Goal: Task Accomplishment & Management: Complete application form

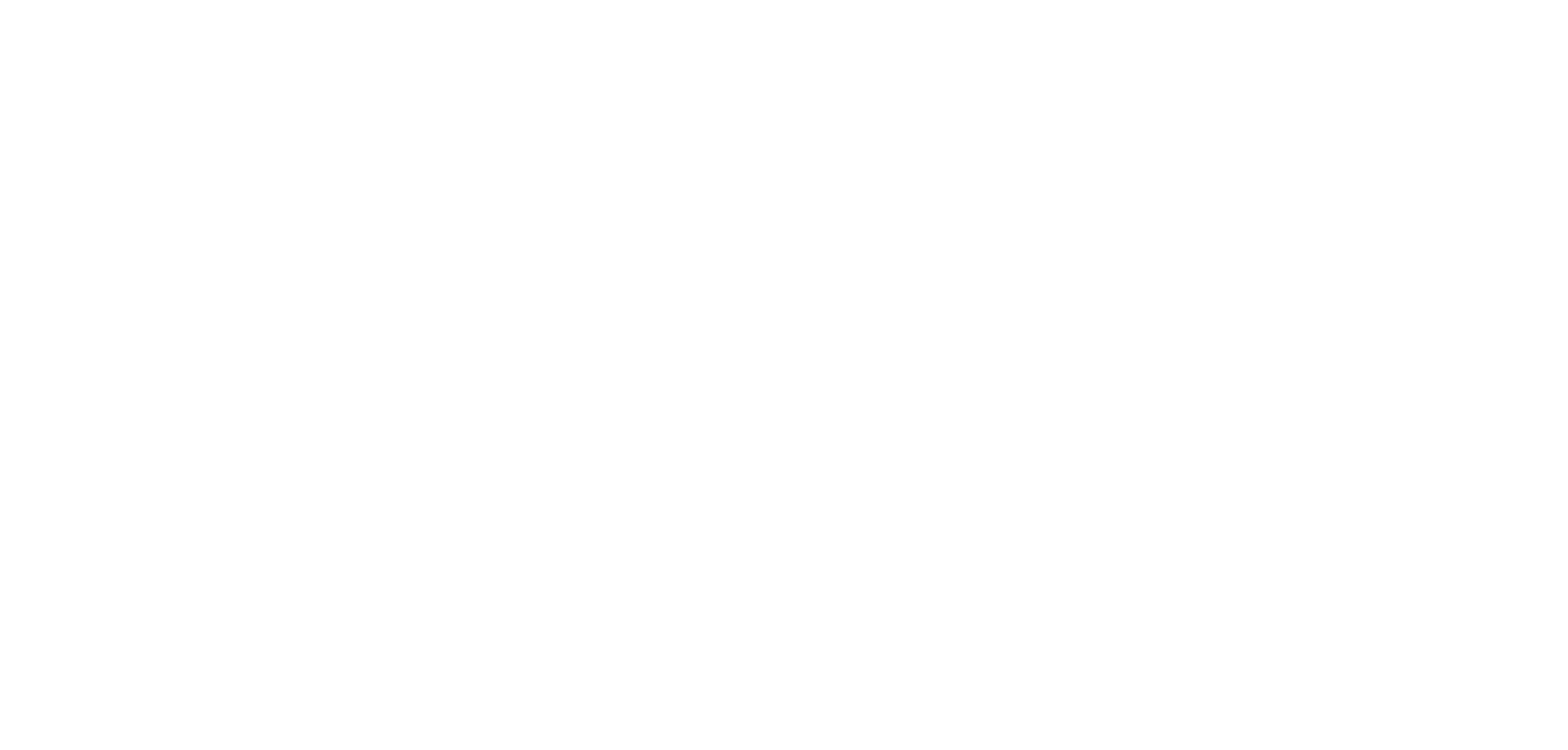
click at [0, 0] on html at bounding box center [0, 0] width 0 height 0
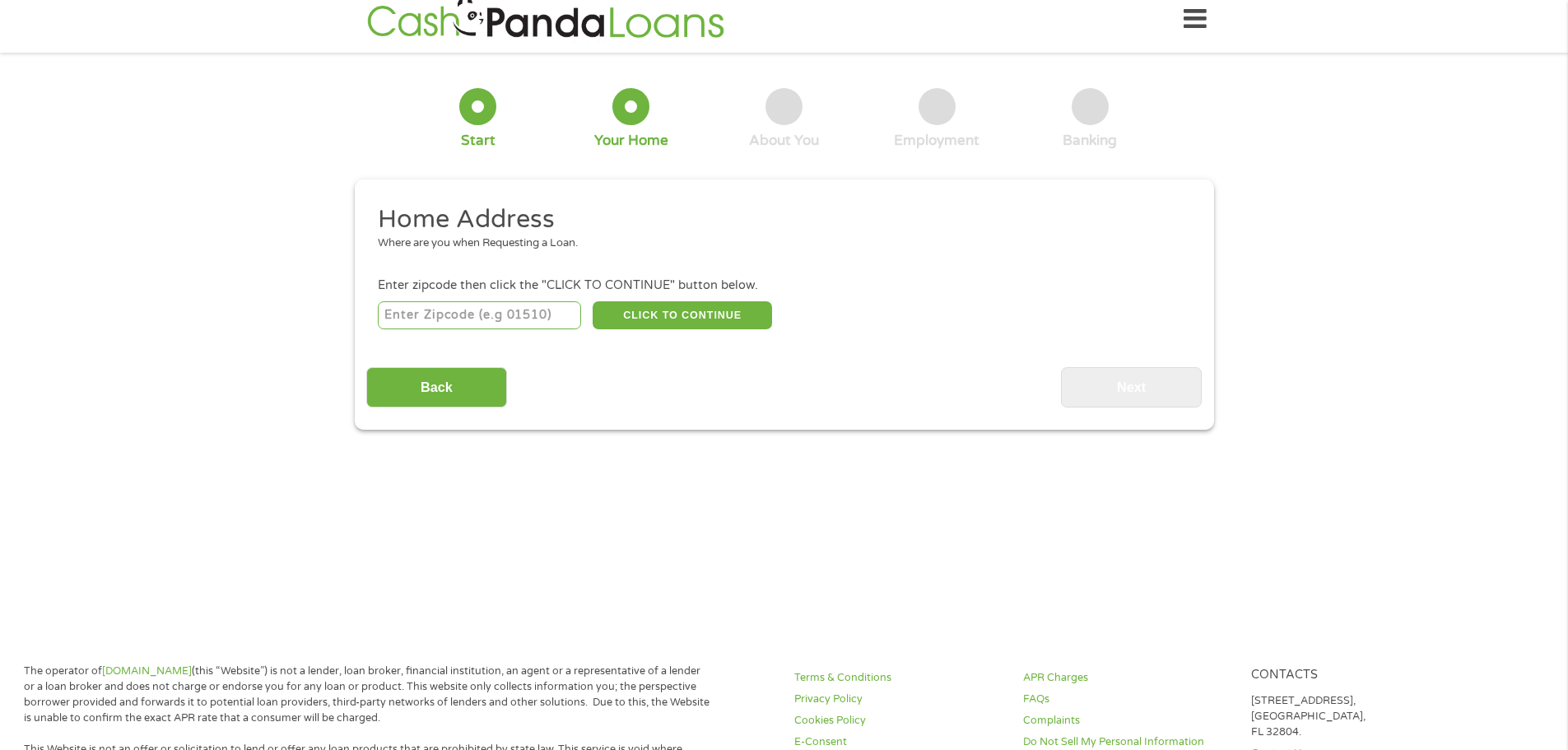
scroll to position [15, 0]
click at [547, 322] on input "number" at bounding box center [480, 314] width 203 height 28
type input "60016"
click at [1099, 349] on div "Home Address Where are you when Requesting a Loan. Enter zipcode then click the…" at bounding box center [784, 304] width 836 height 204
click at [747, 311] on button "CLICK TO CONTINUE" at bounding box center [682, 314] width 179 height 28
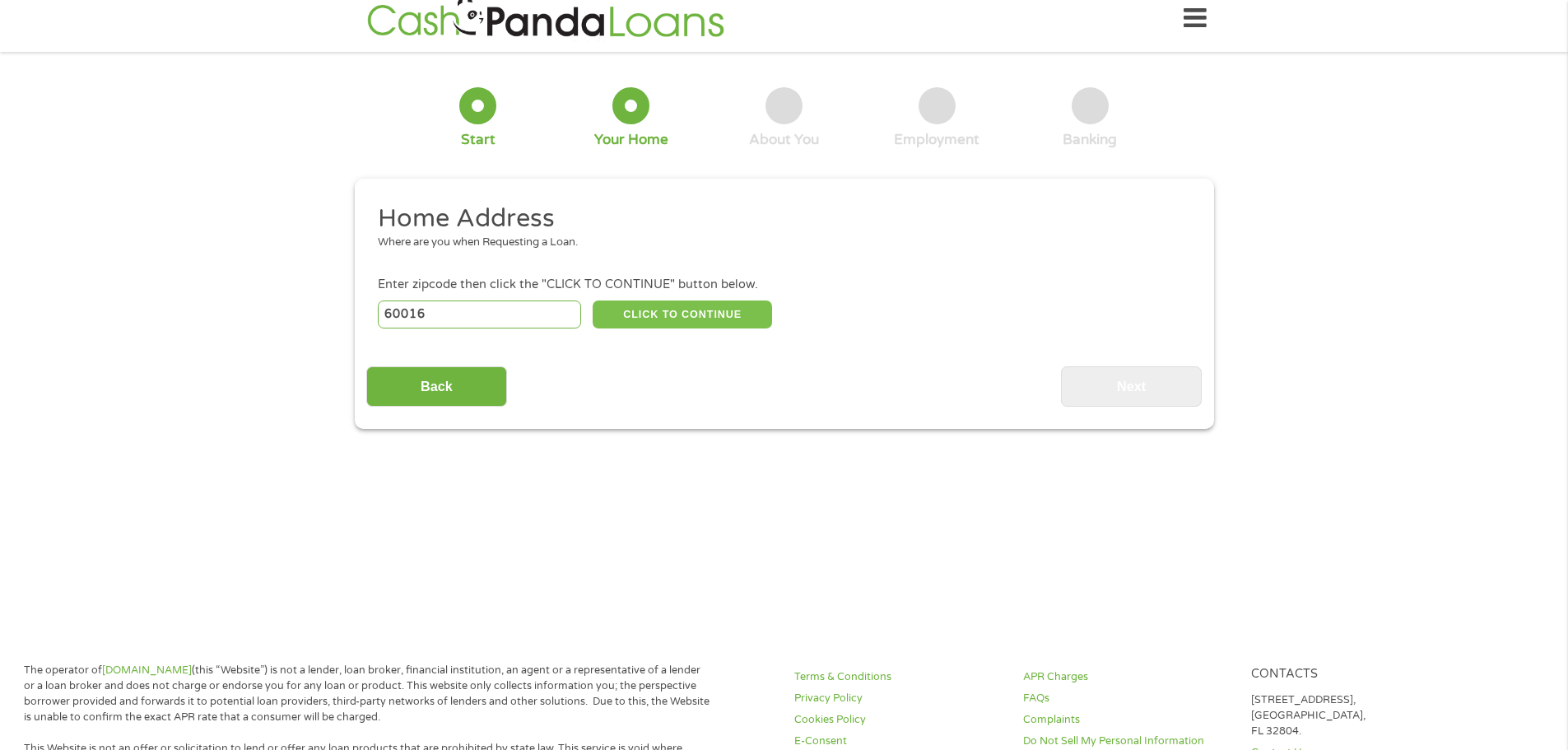
type input "60016"
type input "Des Plaines"
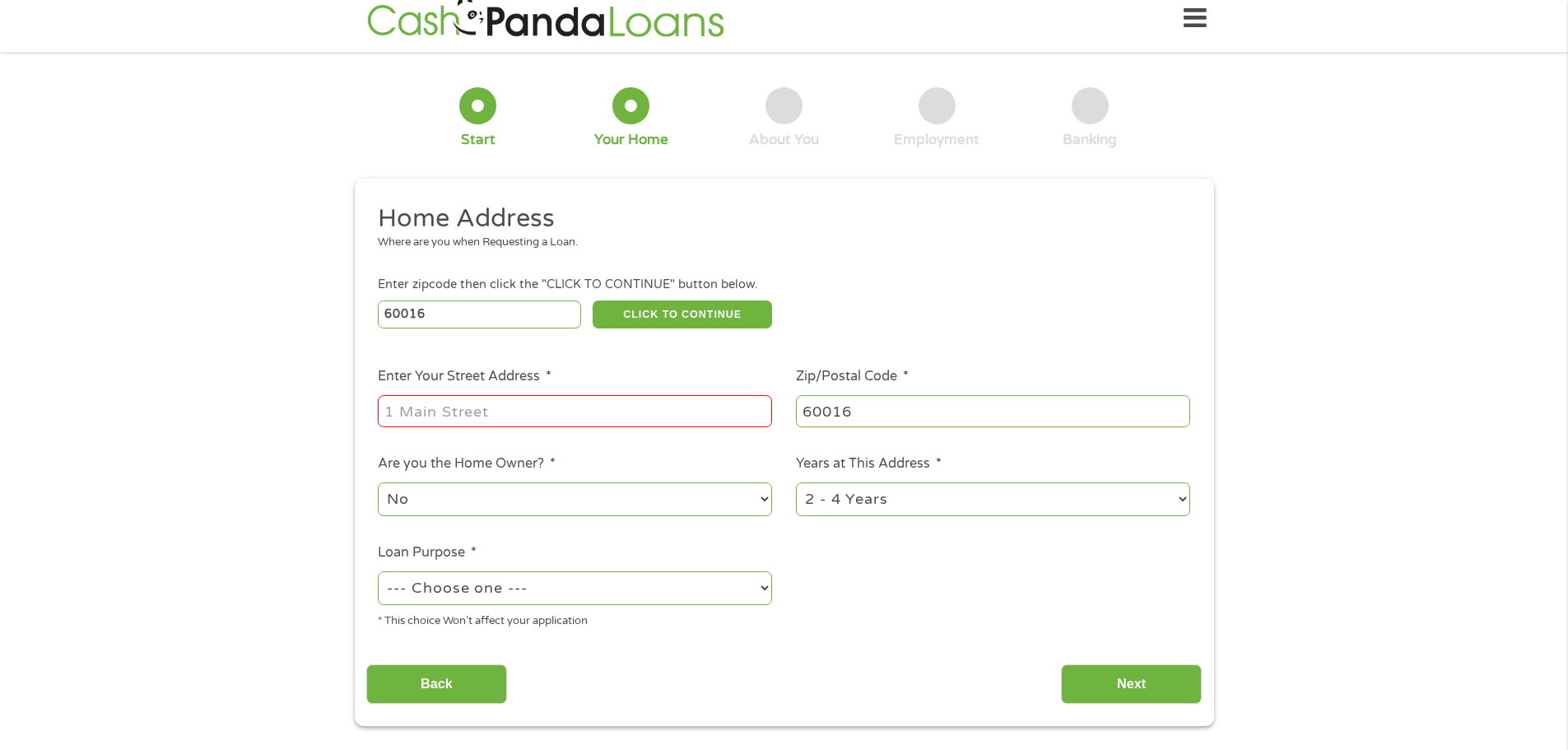
click at [698, 400] on input "Enter Your Street Address *" at bounding box center [575, 410] width 394 height 32
type input "[STREET_ADDRESS][PERSON_NAME]"
click at [660, 492] on select "No Yes" at bounding box center [575, 499] width 394 height 34
click at [831, 541] on ul "Home Address Where are you when Requesting a Loan. Enter zipcode then click the…" at bounding box center [784, 422] width 836 height 439
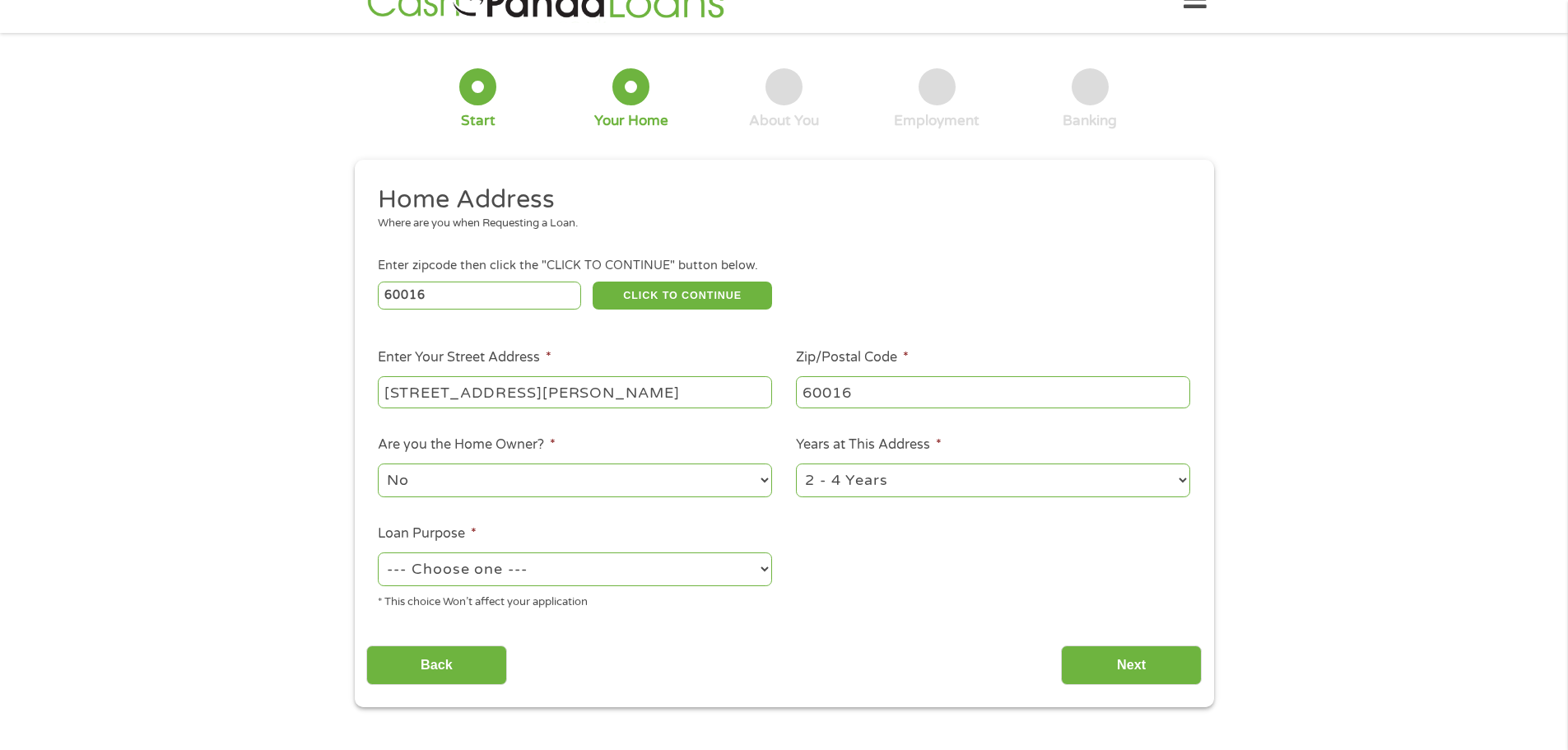
click at [767, 559] on select "--- Choose one --- Pay Bills Debt Consolidation Home Improvement Major Purchase…" at bounding box center [575, 569] width 394 height 34
select select "paybills"
click at [378, 552] on select "--- Choose one --- Pay Bills Debt Consolidation Home Improvement Major Purchase…" at bounding box center [575, 569] width 394 height 34
click at [1093, 648] on input "Next" at bounding box center [1131, 665] width 141 height 40
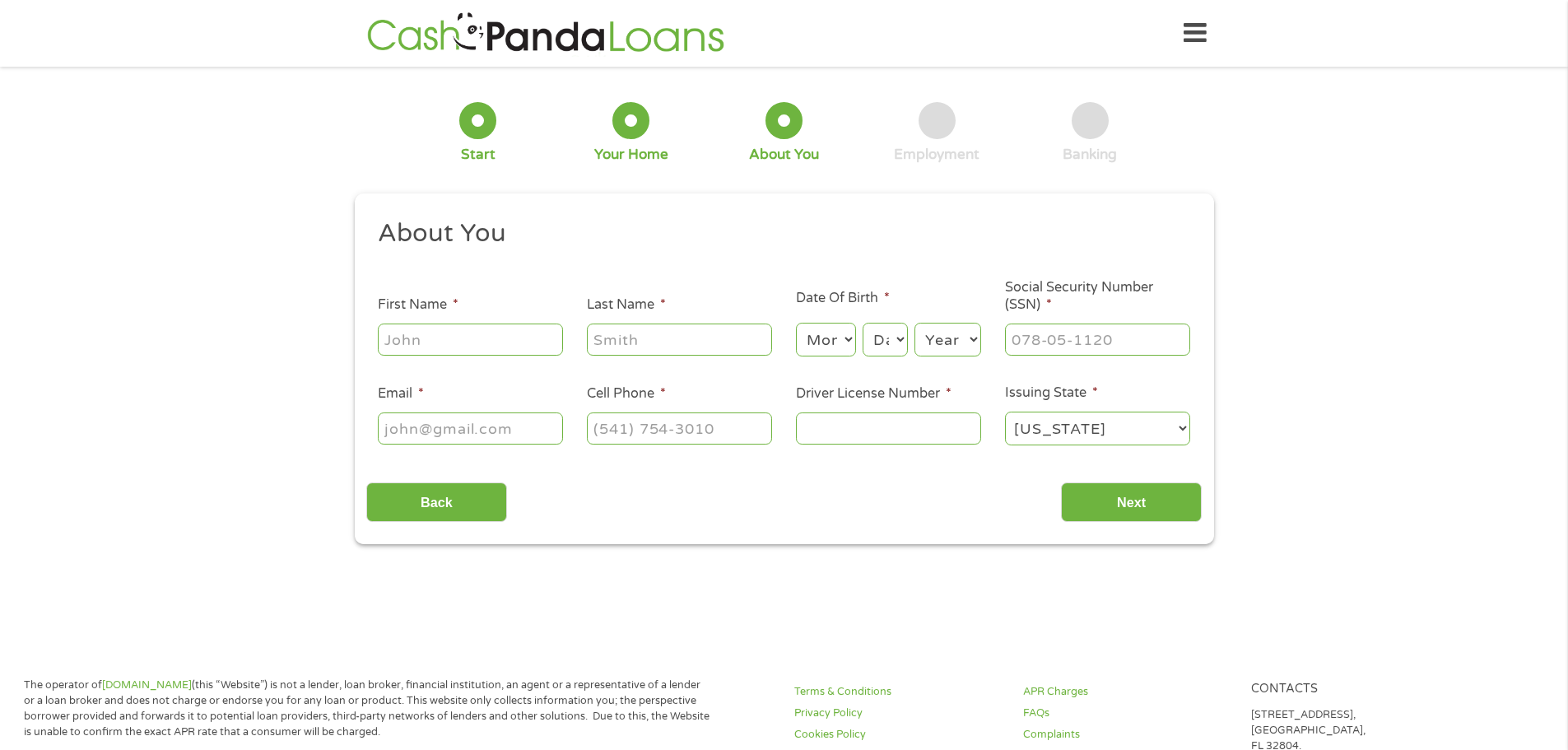
click at [520, 353] on input "First Name *" at bounding box center [470, 339] width 185 height 32
type input "[PERSON_NAME]"
type input "[EMAIL_ADDRESS][DOMAIN_NAME]"
click at [638, 427] on input "[PHONE_NUMBER]" at bounding box center [679, 427] width 185 height 32
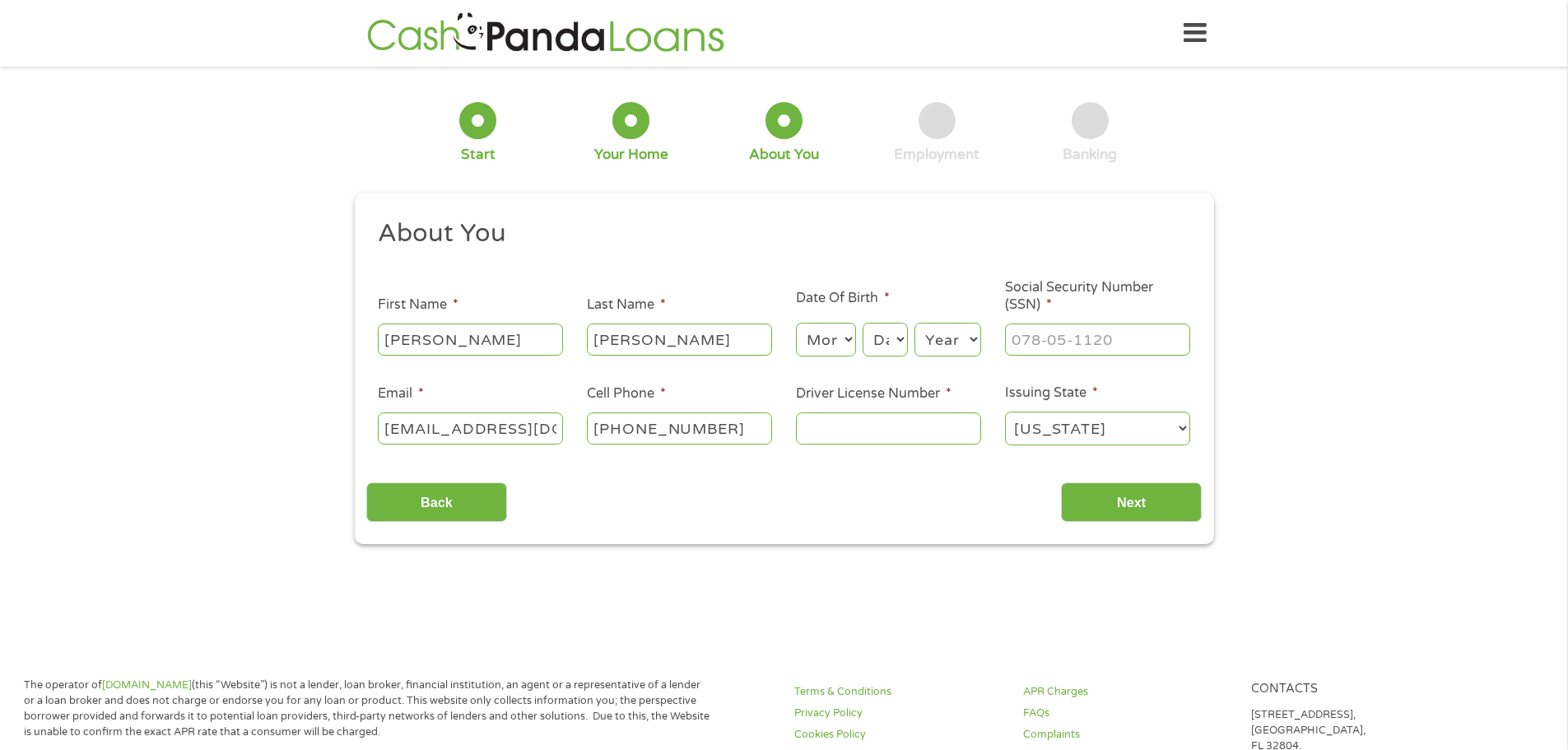
click at [638, 427] on input "[PHONE_NUMBER]" at bounding box center [679, 427] width 185 height 32
type input "(708) 200-723_"
click at [813, 439] on input "Driver License Number *" at bounding box center [889, 427] width 185 height 32
type input "C52000900336"
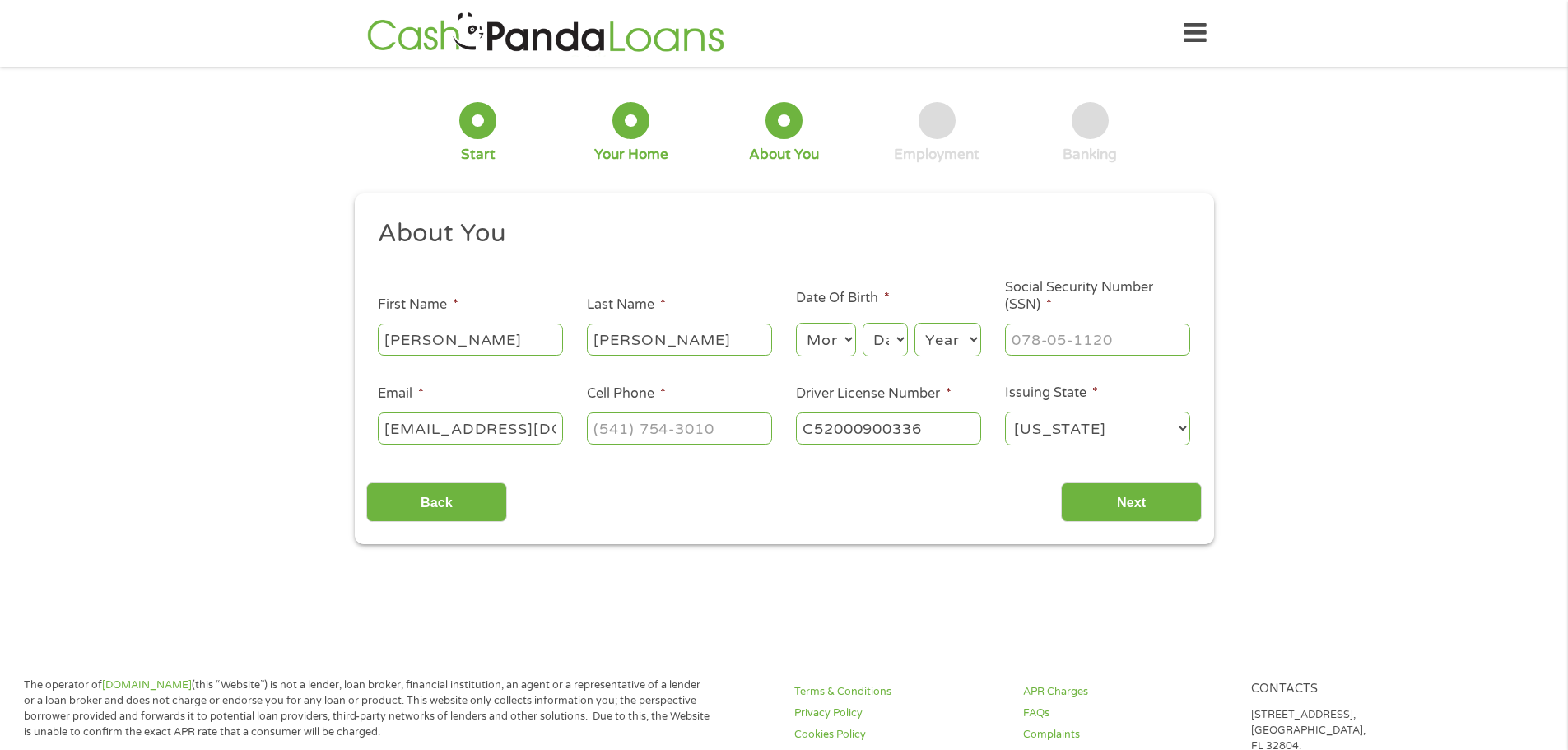
click at [860, 497] on div "Back Next" at bounding box center [784, 496] width 836 height 52
click at [720, 428] on input "(___) ___-____" at bounding box center [679, 427] width 185 height 32
click at [603, 424] on input "(___) ___-____" at bounding box center [679, 427] width 185 height 32
type input "[PHONE_NUMBER]"
click at [1036, 509] on div "Back Next" at bounding box center [784, 496] width 836 height 52
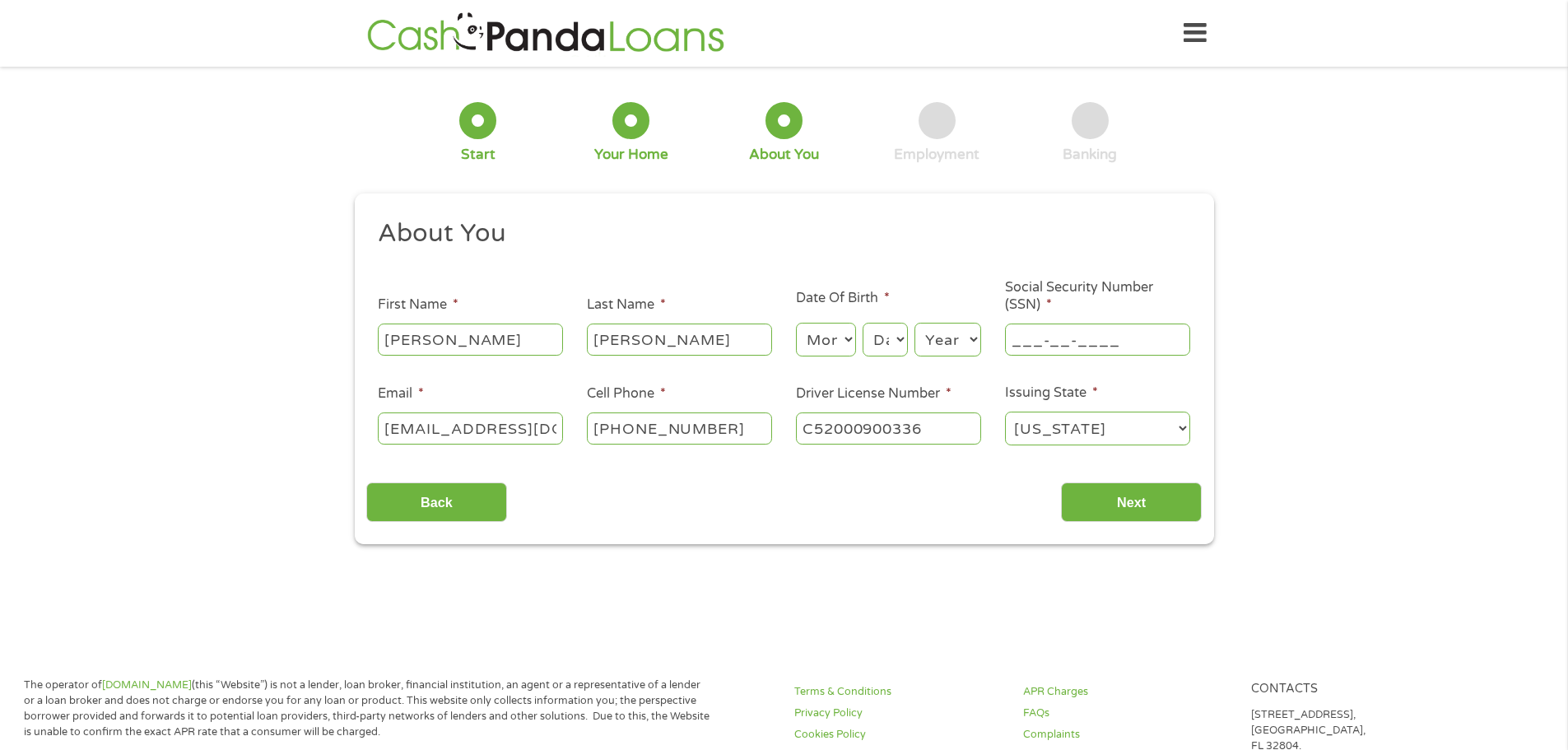
click at [1075, 334] on input "___-__-____" at bounding box center [1097, 339] width 185 height 32
type input "326-98-6230"
click at [824, 337] on select "Month 1 2 3 4 5 6 7 8 9 10 11 12" at bounding box center [826, 340] width 60 height 34
select select "11"
click at [796, 323] on select "Month 1 2 3 4 5 6 7 8 9 10 11 12" at bounding box center [826, 340] width 60 height 34
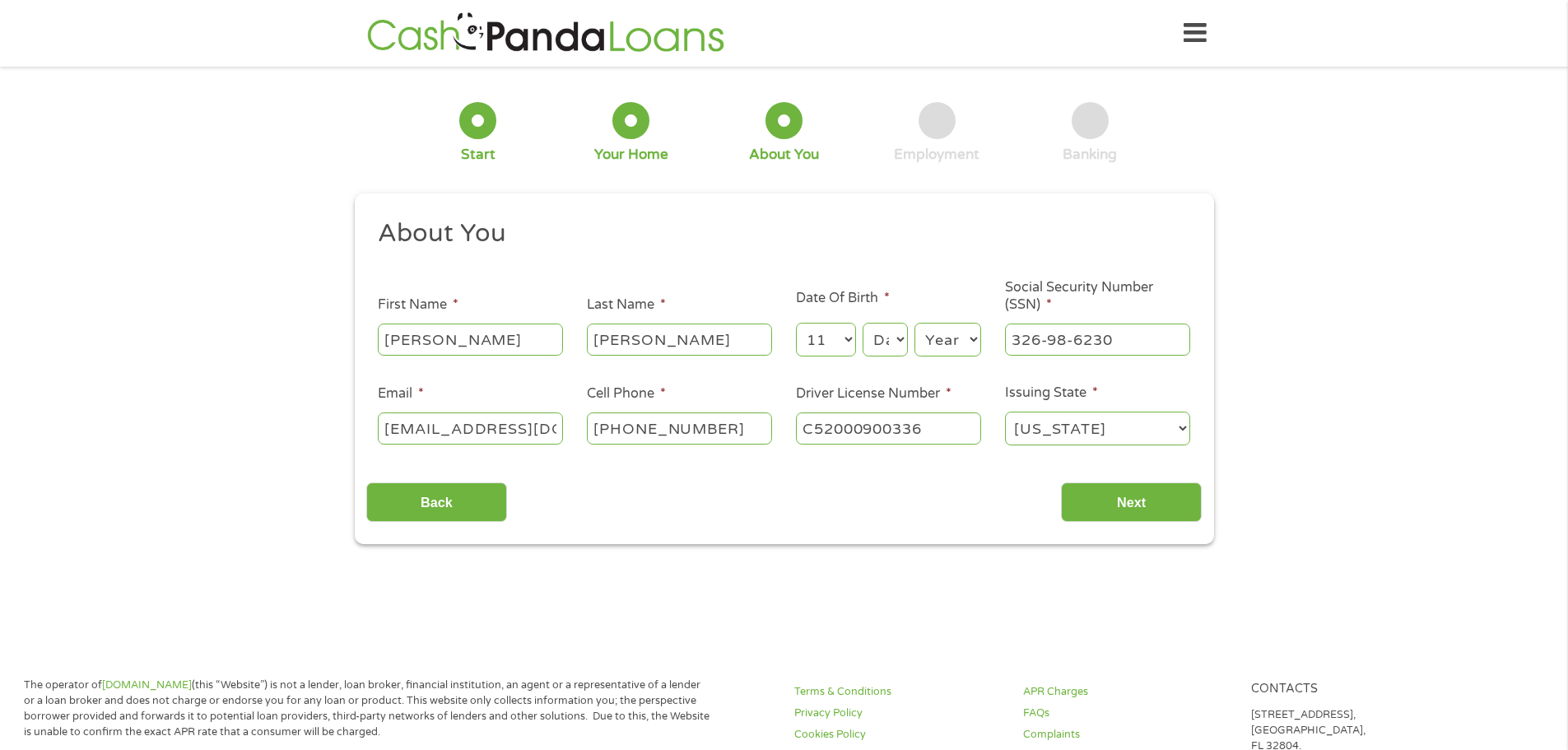
click at [889, 342] on select "Day 1 2 3 4 5 6 7 8 9 10 11 12 13 14 15 16 17 18 19 20 21 22 23 24 25 26 27 28 …" at bounding box center [885, 340] width 44 height 34
select select "26"
click at [863, 323] on select "Day 1 2 3 4 5 6 7 8 9 10 11 12 13 14 15 16 17 18 19 20 21 22 23 24 25 26 27 28 …" at bounding box center [885, 340] width 44 height 34
click at [939, 320] on div "Year Year [DATE] 2006 2005 2004 2003 2002 2001 2000 1999 1998 1997 1996 1995 19…" at bounding box center [947, 340] width 67 height 39
click at [941, 327] on select "Year [DATE] 2006 2005 2004 2003 2002 2001 2000 1999 1998 1997 1996 1995 1994 19…" at bounding box center [947, 340] width 67 height 34
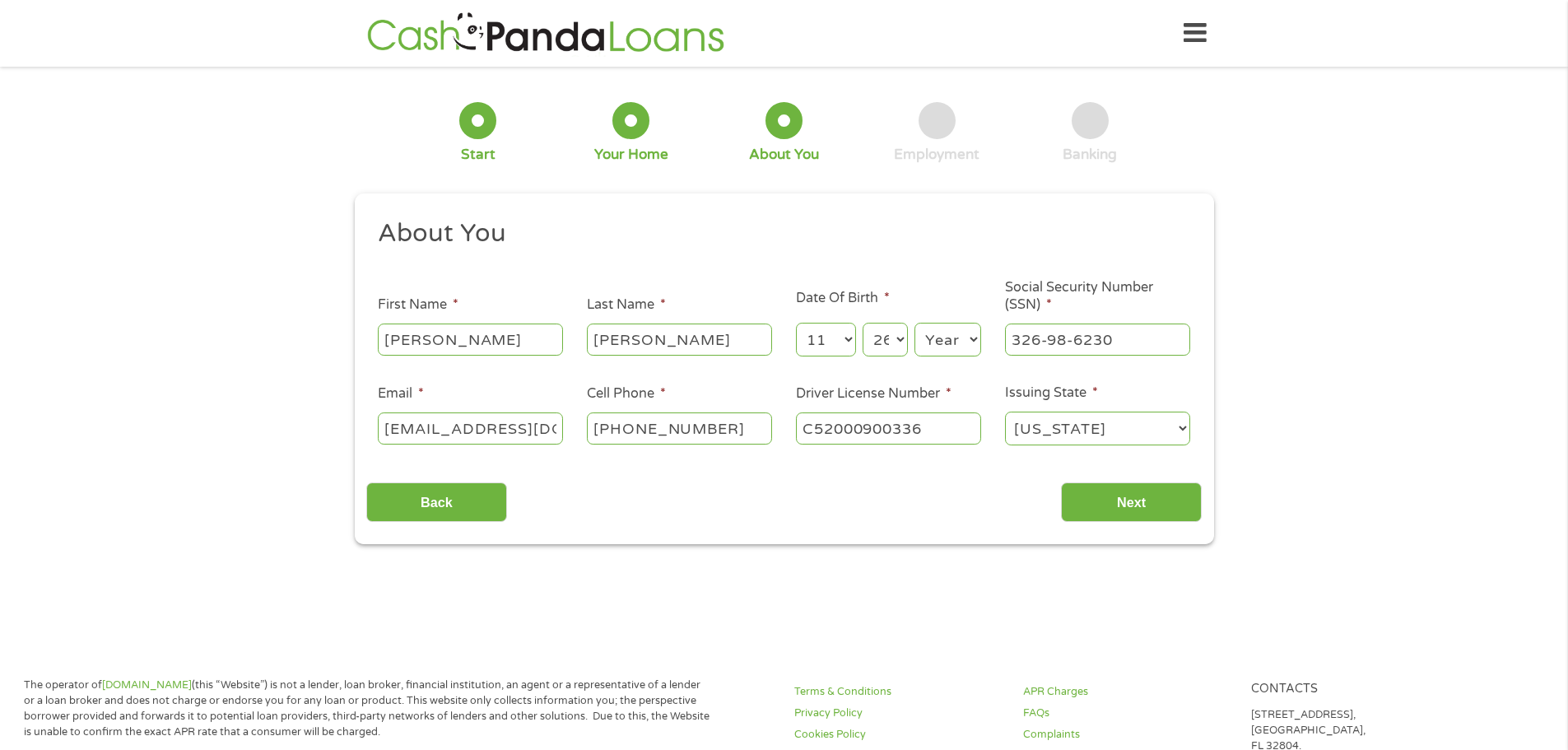
select select "2000"
click at [914, 323] on select "Year [DATE] 2006 2005 2004 2003 2002 2001 2000 1999 1998 1997 1996 1995 1994 19…" at bounding box center [947, 340] width 67 height 34
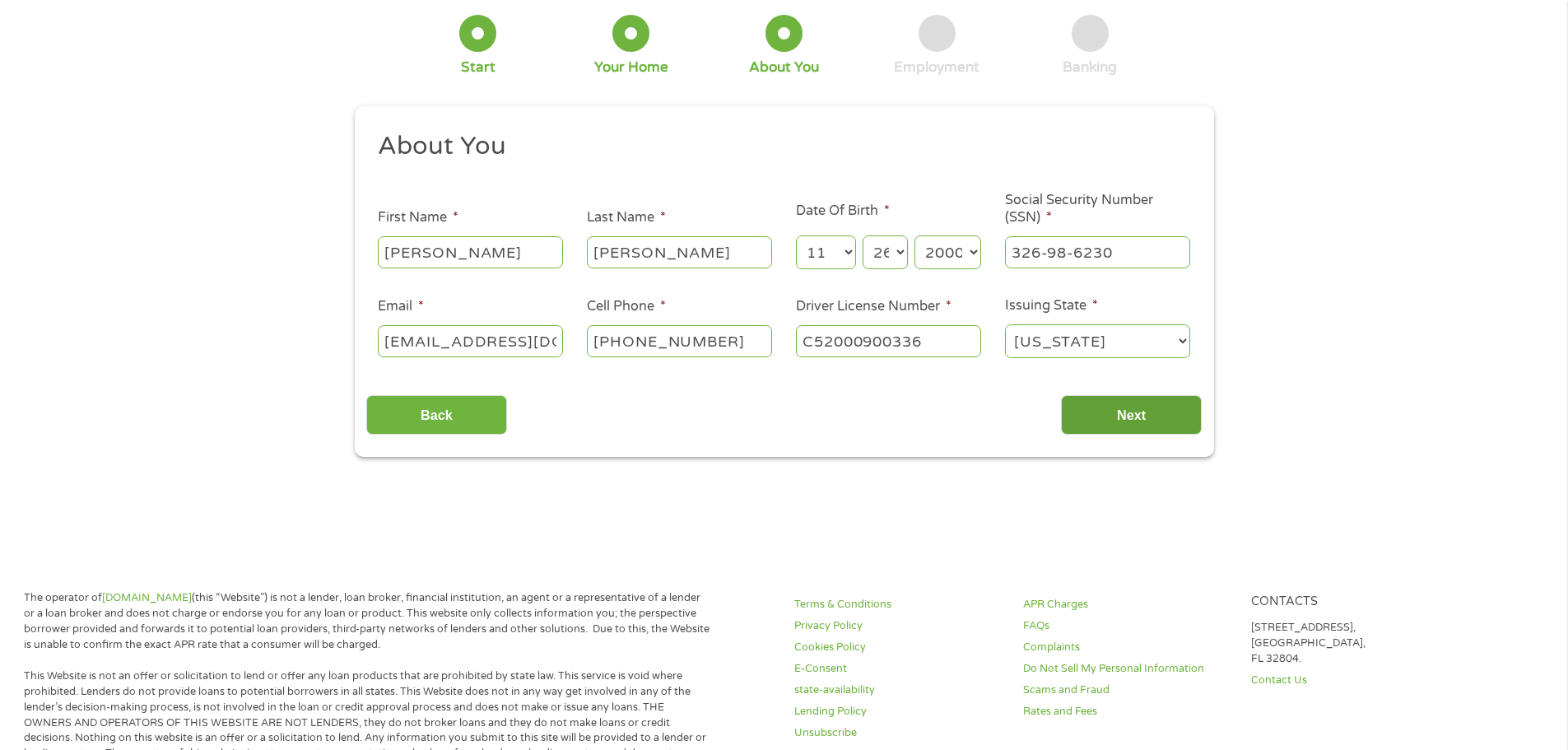
scroll to position [88, 0]
click at [1110, 430] on input "Next" at bounding box center [1131, 414] width 141 height 40
click at [1121, 410] on input "Next" at bounding box center [1131, 414] width 141 height 40
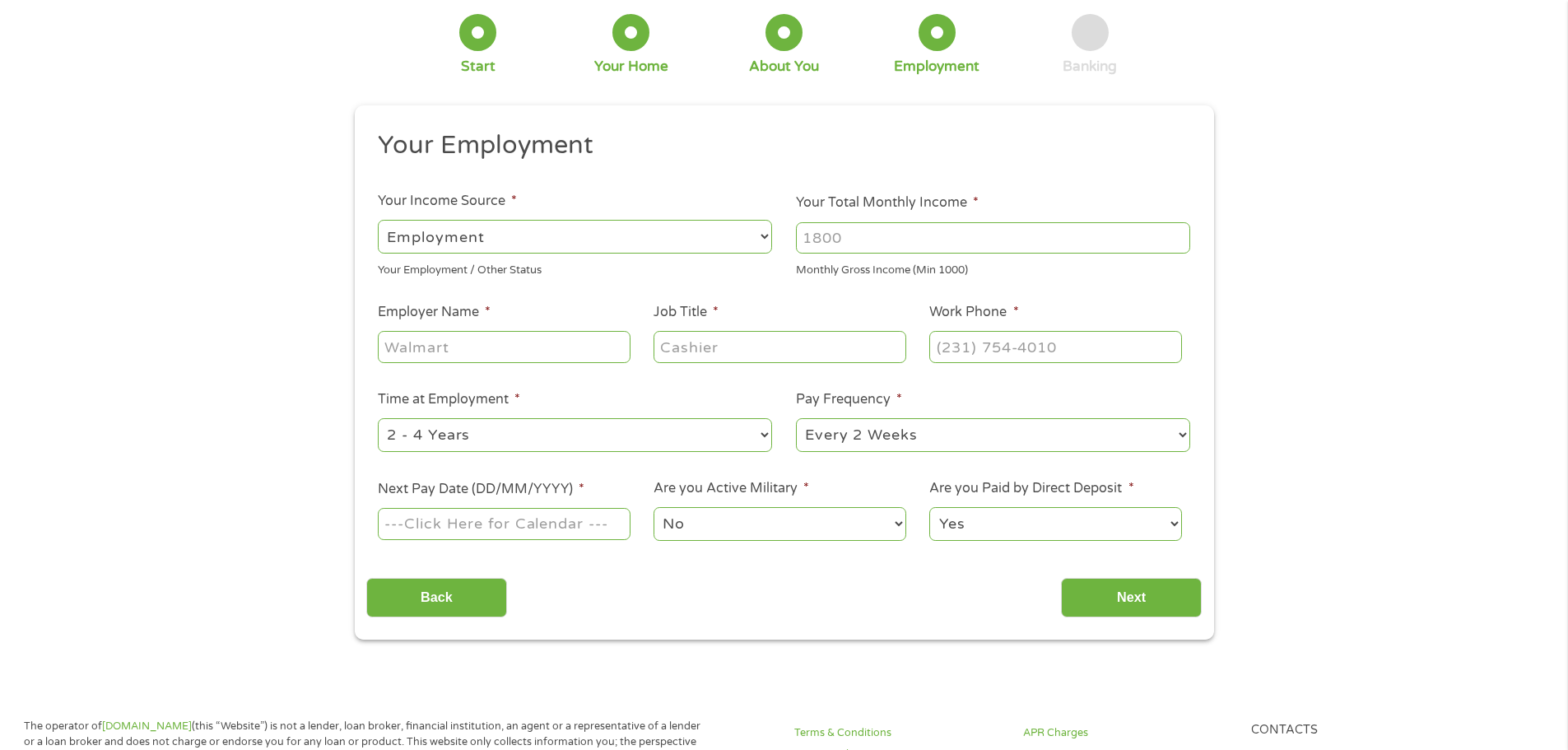
scroll to position [0, 0]
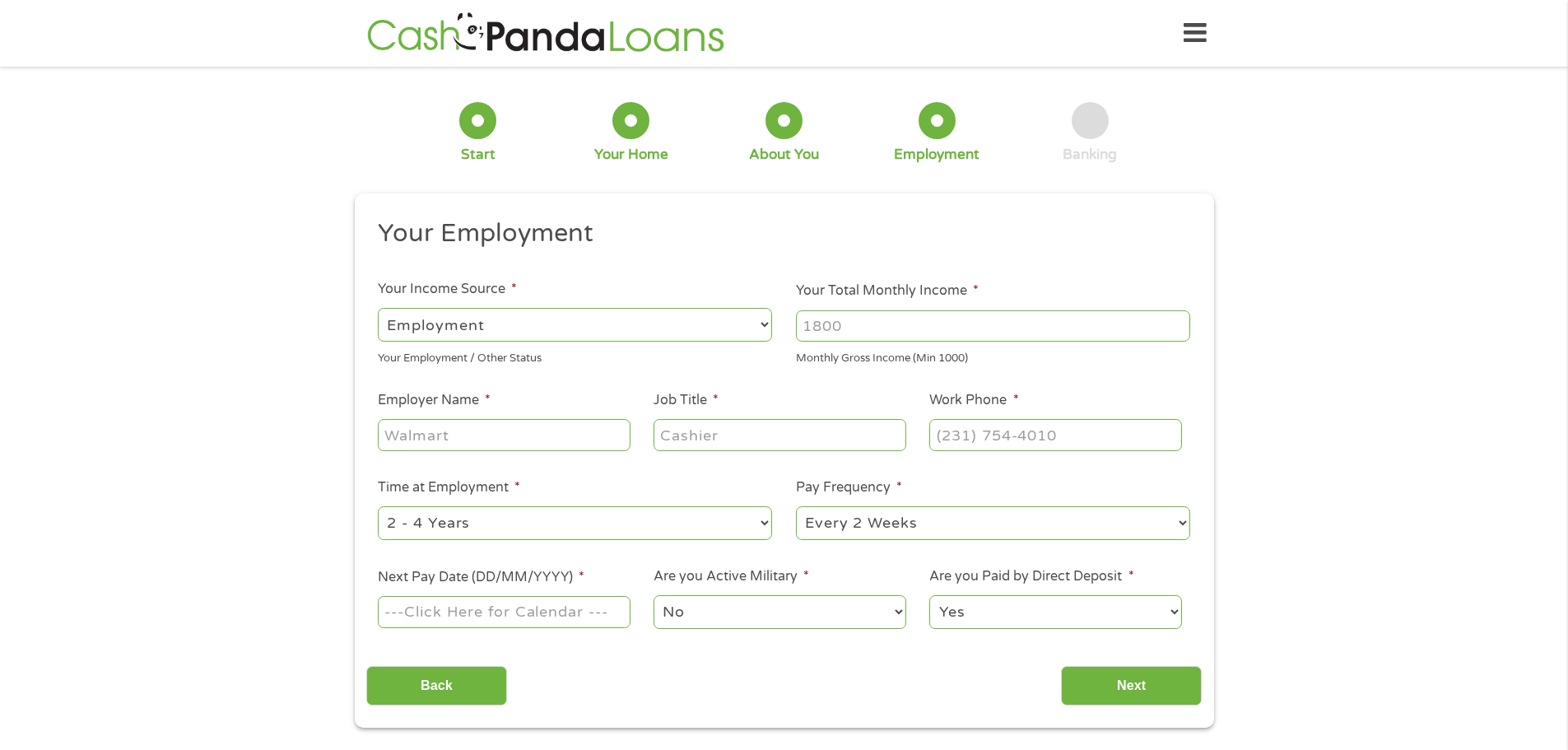
click at [663, 334] on select "--- Choose one --- Employment [DEMOGRAPHIC_DATA] Benefits" at bounding box center [575, 325] width 394 height 34
click at [831, 330] on input "Your Total Monthly Income *" at bounding box center [994, 326] width 394 height 32
type input "2200"
click at [523, 422] on input "Employer Name *" at bounding box center [504, 434] width 252 height 32
type input "Uber"
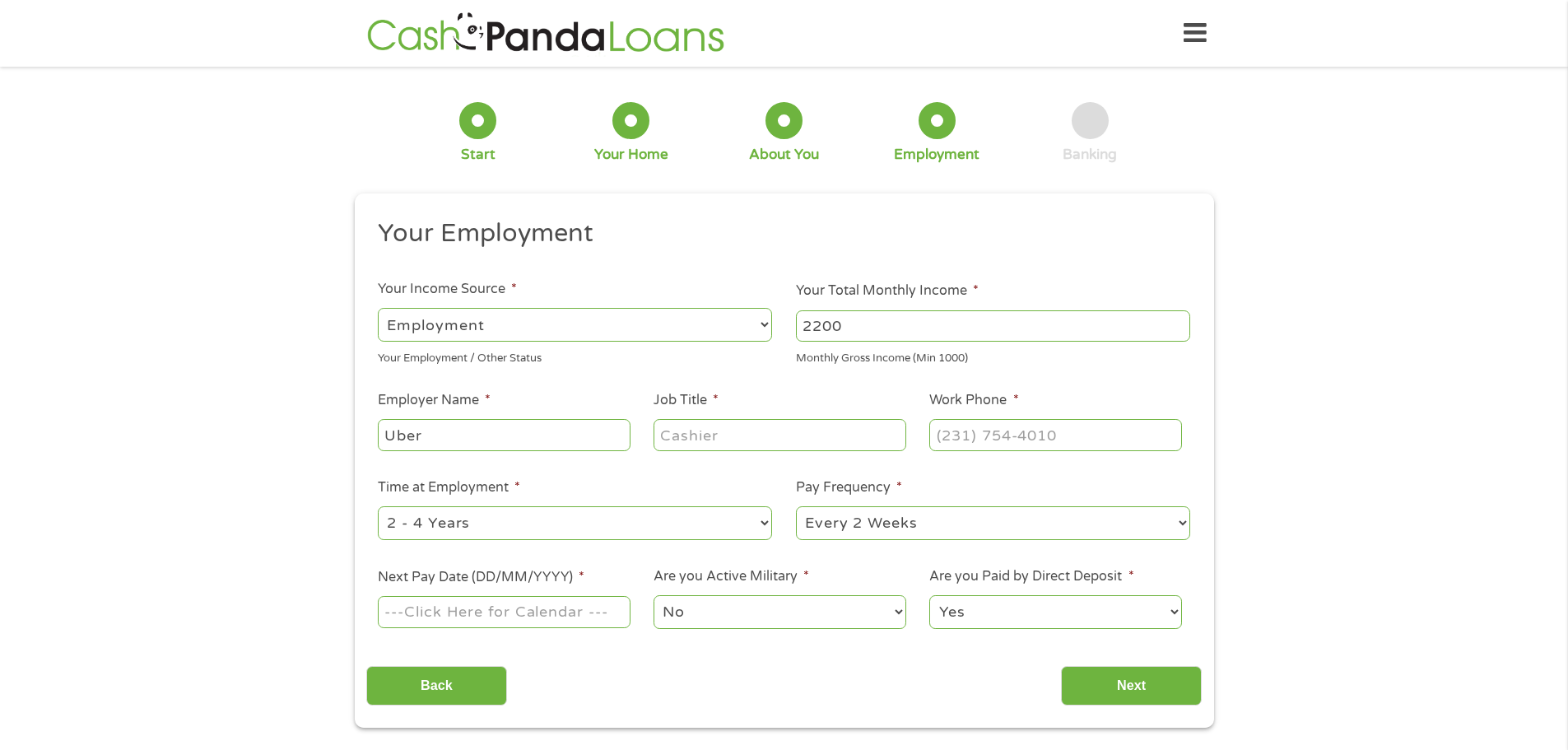
click at [697, 444] on input "Job Title *" at bounding box center [779, 434] width 252 height 32
type input "Driver"
type input "(___) ___-____"
click at [966, 429] on input "(___) ___-____" at bounding box center [1055, 434] width 252 height 32
paste input "1"
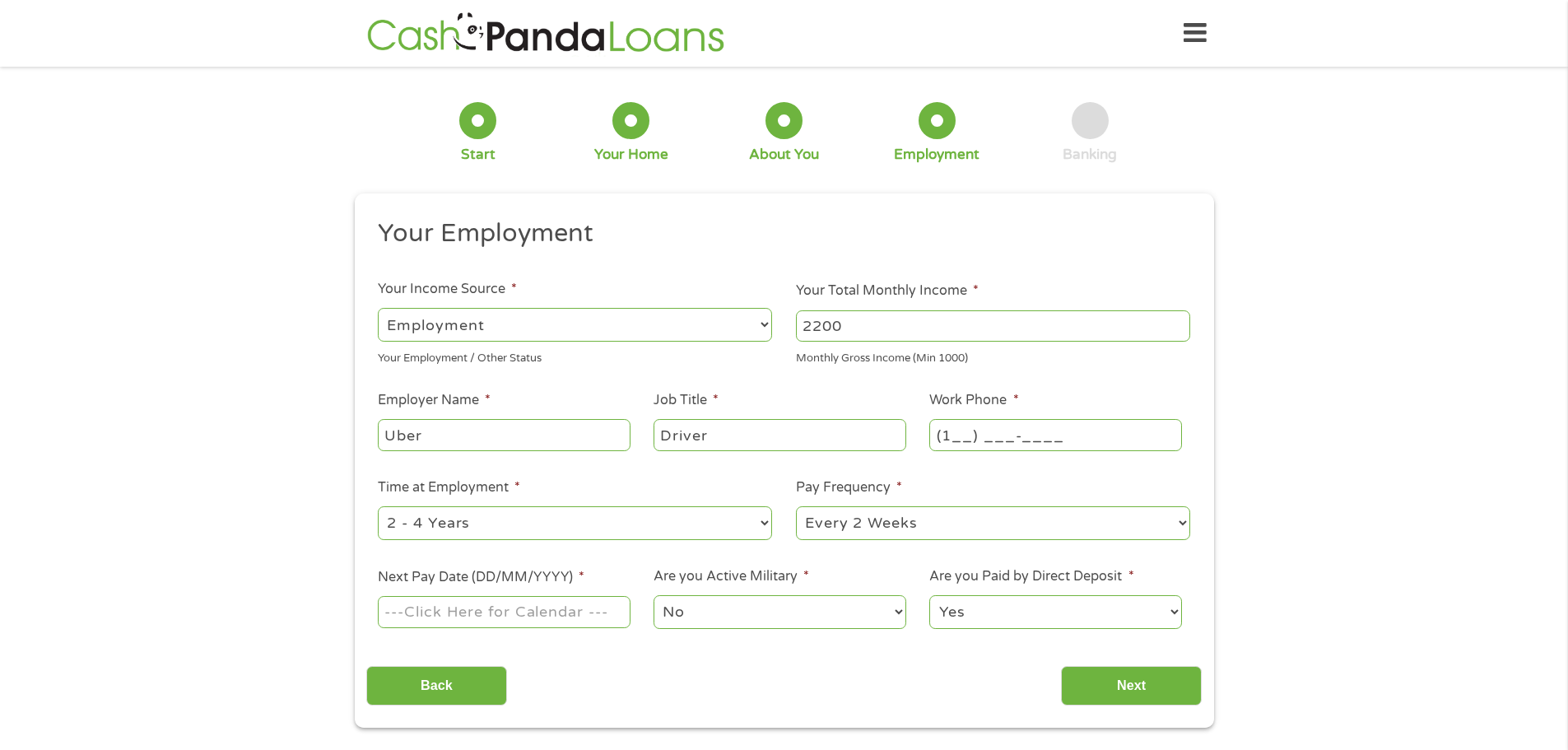
type input "(___) ___-____"
click at [941, 430] on input "(___) ___-____" at bounding box center [1055, 434] width 252 height 32
paste input "1"
type input "(18_) ___-____"
type input "(833) ___-____"
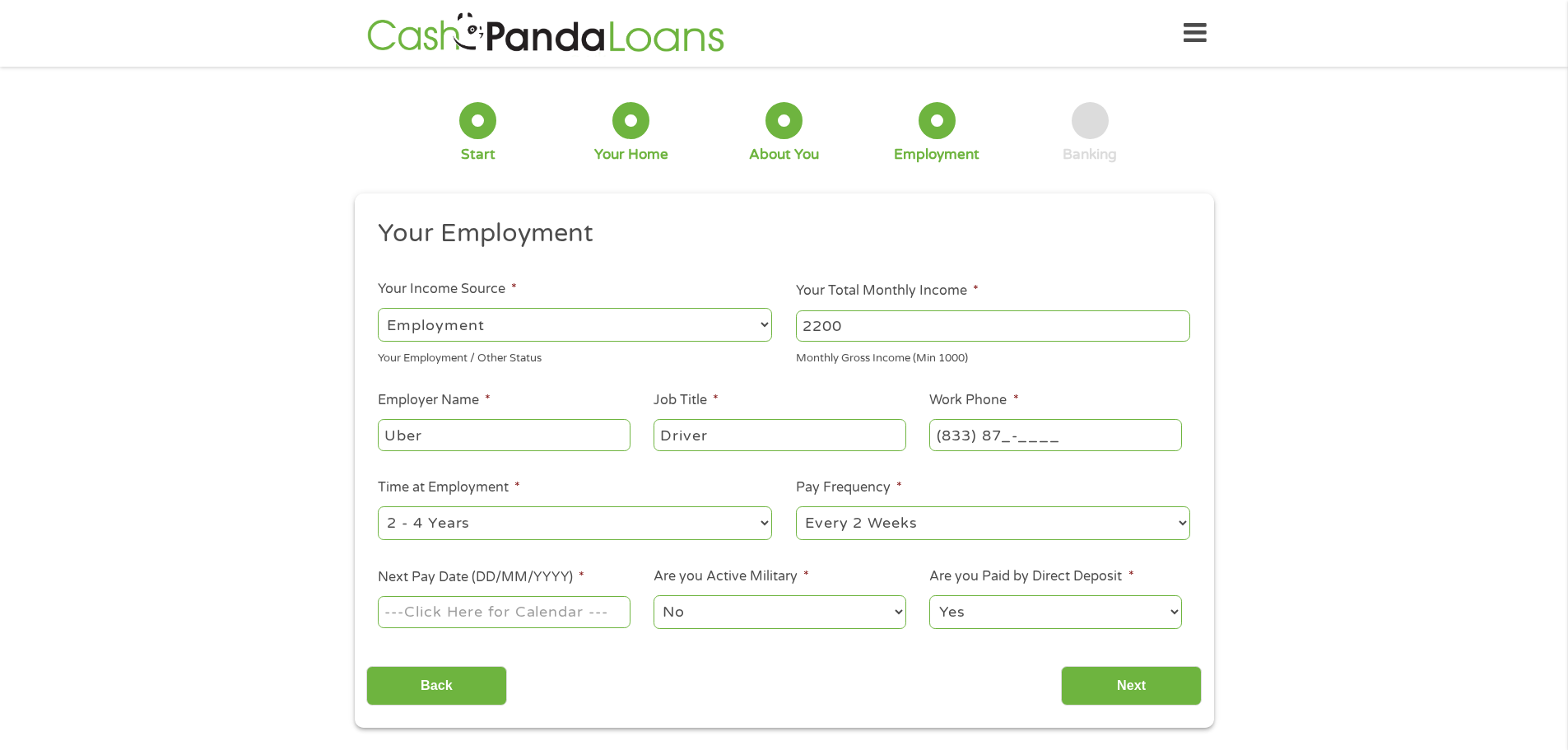
type input "(833) 873-____"
type input "[PHONE_NUMBER]"
click at [1332, 373] on div "1 Start 2 Your Home 3 About You 4 Employment 5 Banking 6 This field is hidden w…" at bounding box center [784, 403] width 1568 height 649
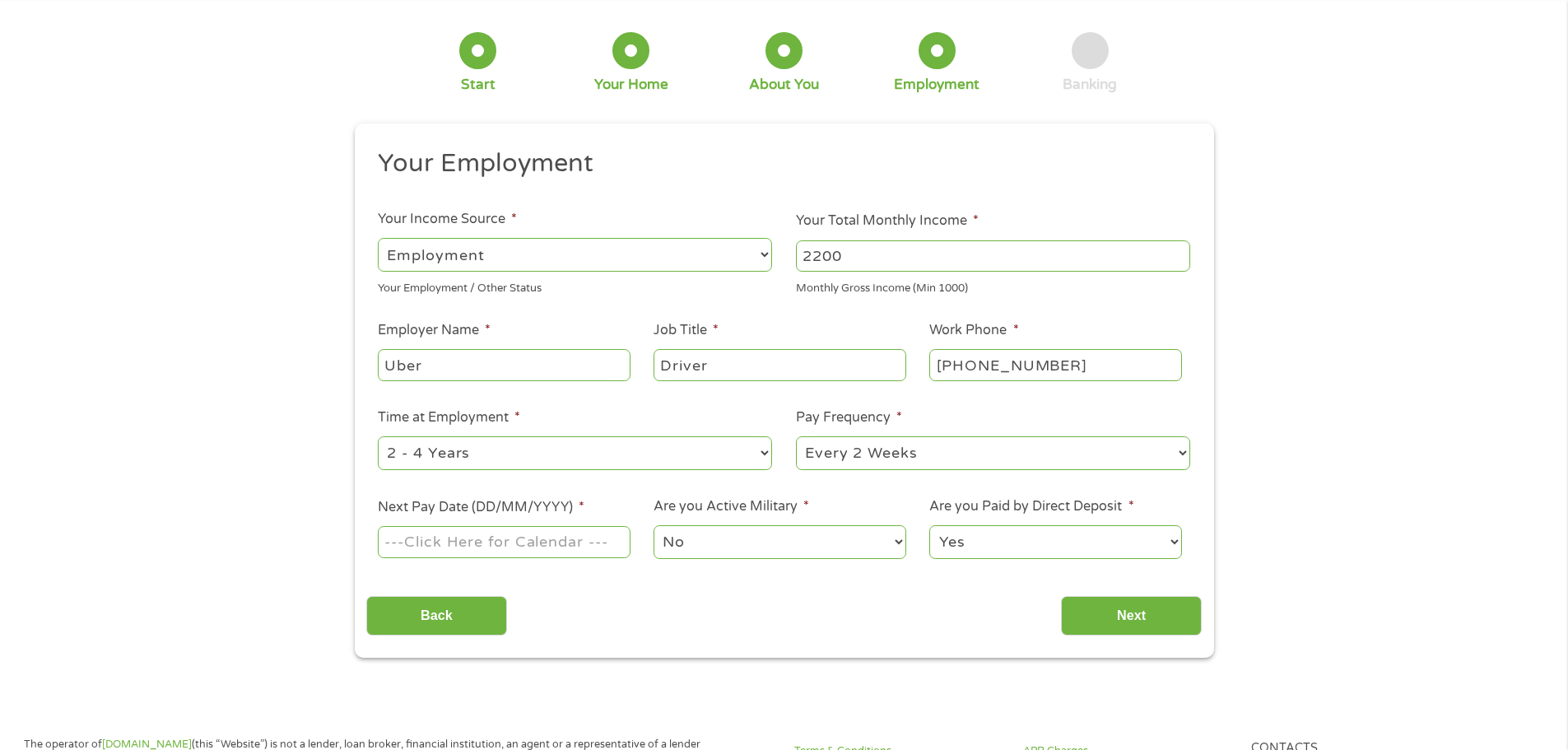
scroll to position [71, 0]
click at [867, 671] on section "1 Start 2 Your Home 3 About You 4 Employment 5 Banking 6 This field is hidden w…" at bounding box center [784, 350] width 1568 height 684
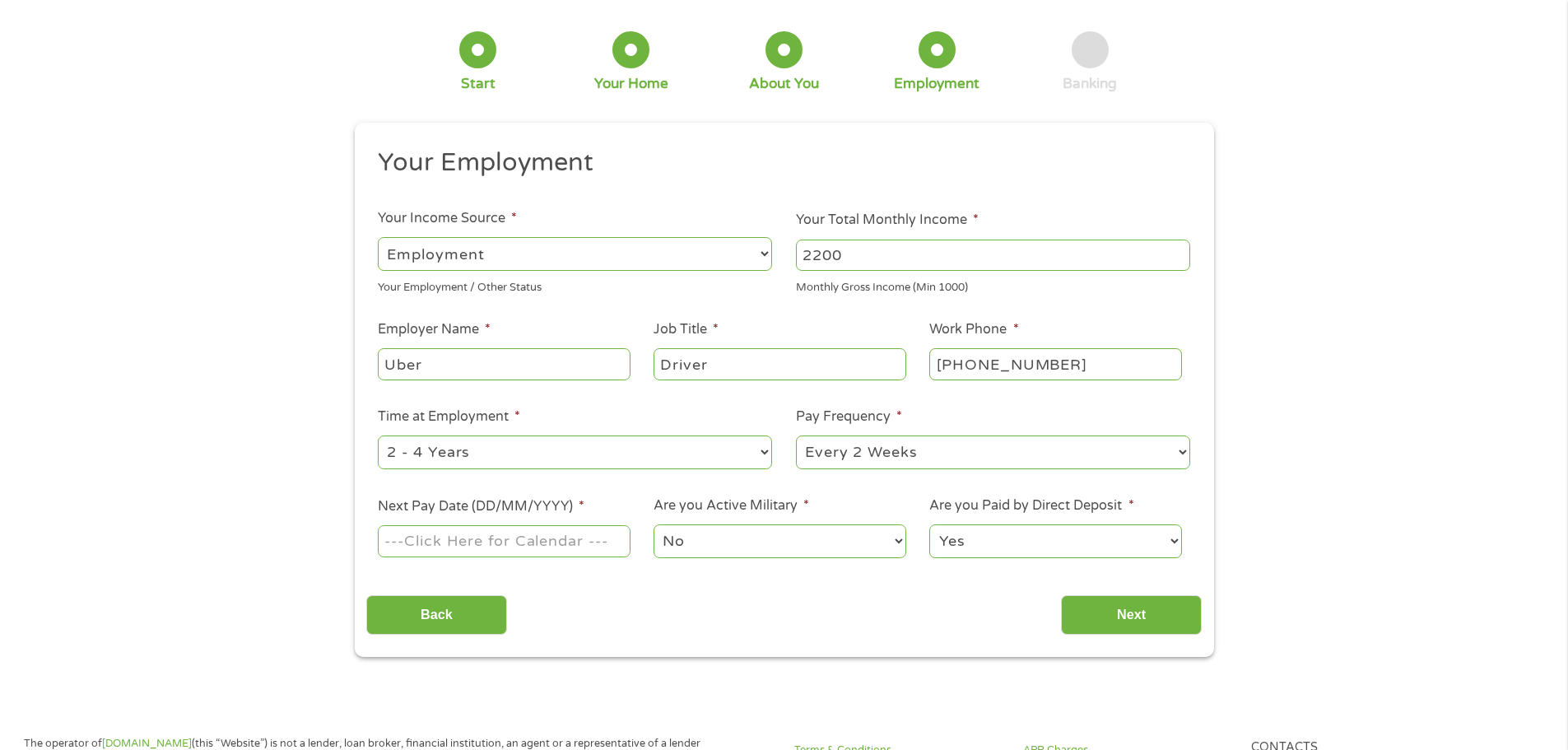
click at [510, 550] on input "Next Pay Date (DD/MM/YYYY) *" at bounding box center [504, 540] width 252 height 32
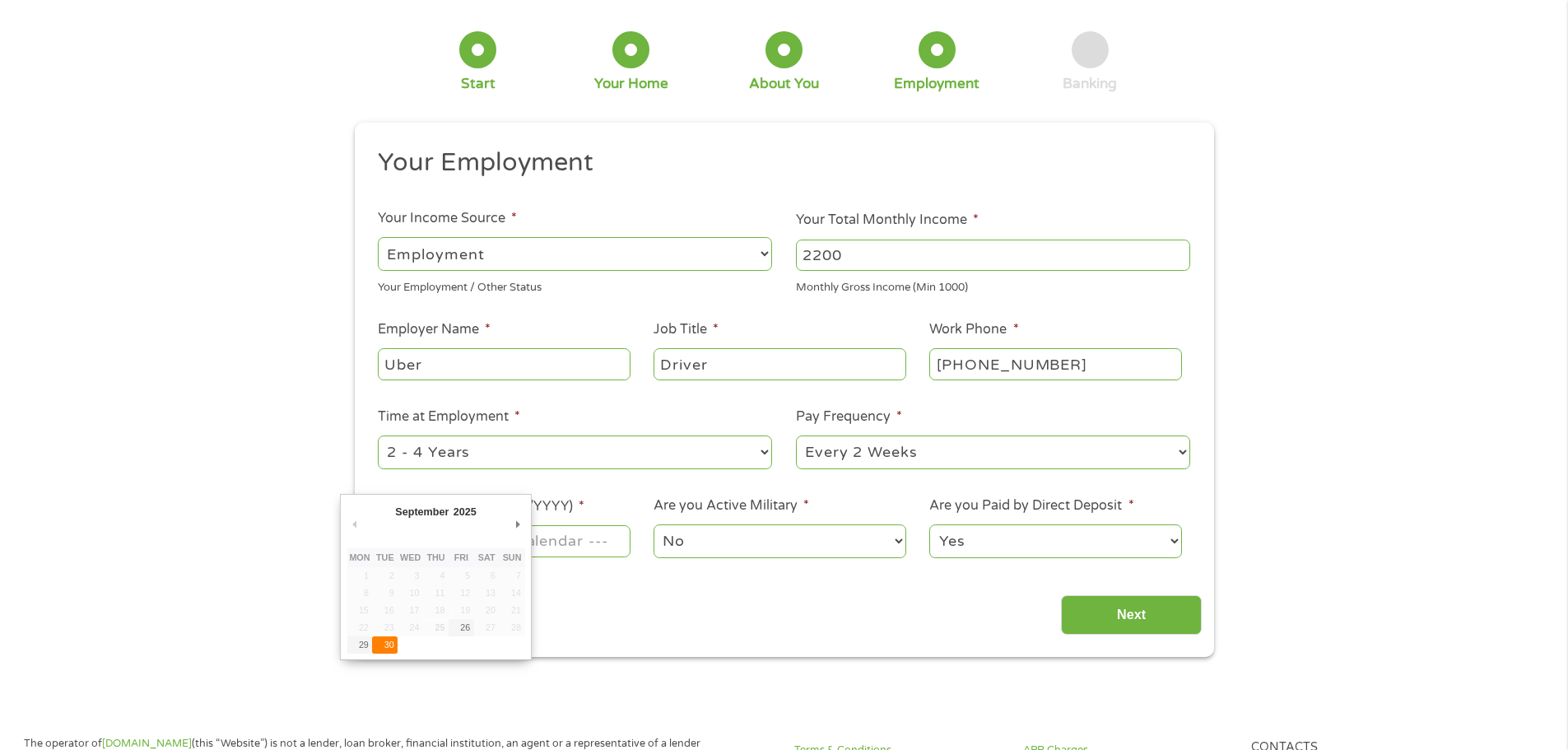
type input "[DATE]"
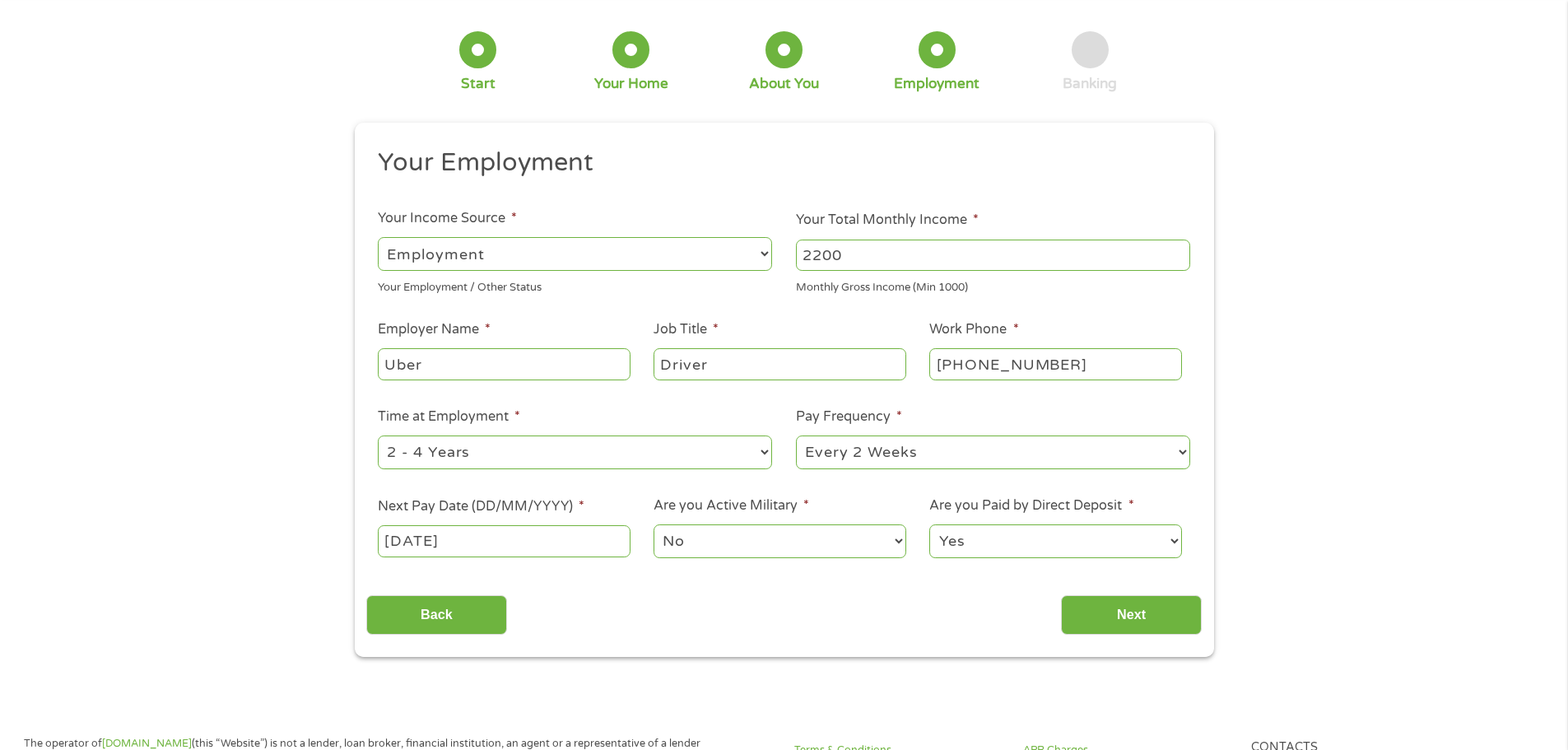
click at [901, 549] on select "No Yes" at bounding box center [779, 541] width 252 height 34
click at [654, 524] on select "No Yes" at bounding box center [779, 541] width 252 height 34
click at [1113, 608] on input "Next" at bounding box center [1131, 614] width 141 height 40
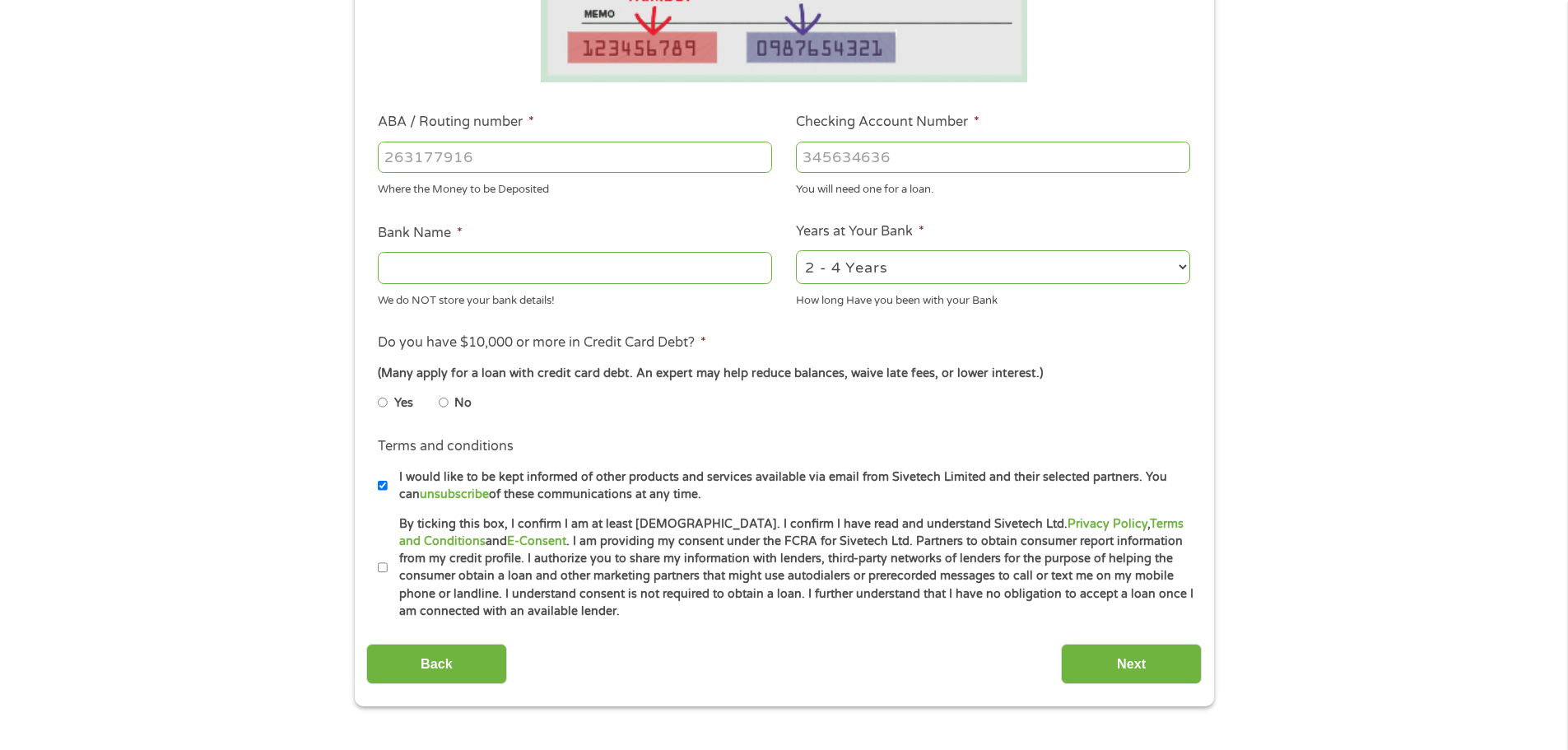
scroll to position [417, 0]
click at [456, 404] on label "No" at bounding box center [463, 402] width 17 height 18
click at [449, 404] on input "No" at bounding box center [444, 401] width 10 height 26
radio input "true"
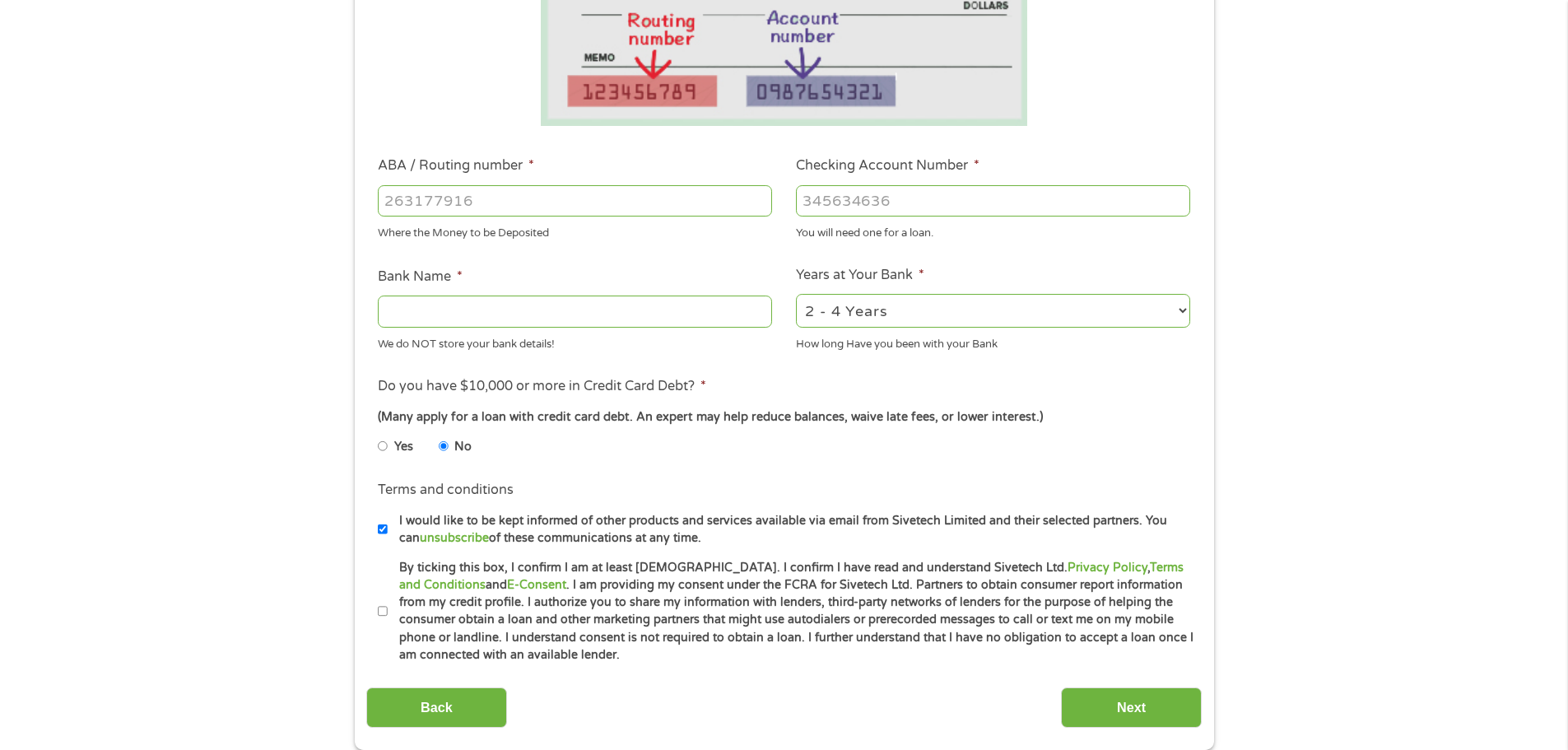
scroll to position [372, 0]
click at [455, 216] on input "ABA / Routing number *" at bounding box center [575, 201] width 394 height 32
type input "071000013"
type input "JPMORGAN CHASE BANK NA"
type input "071000013"
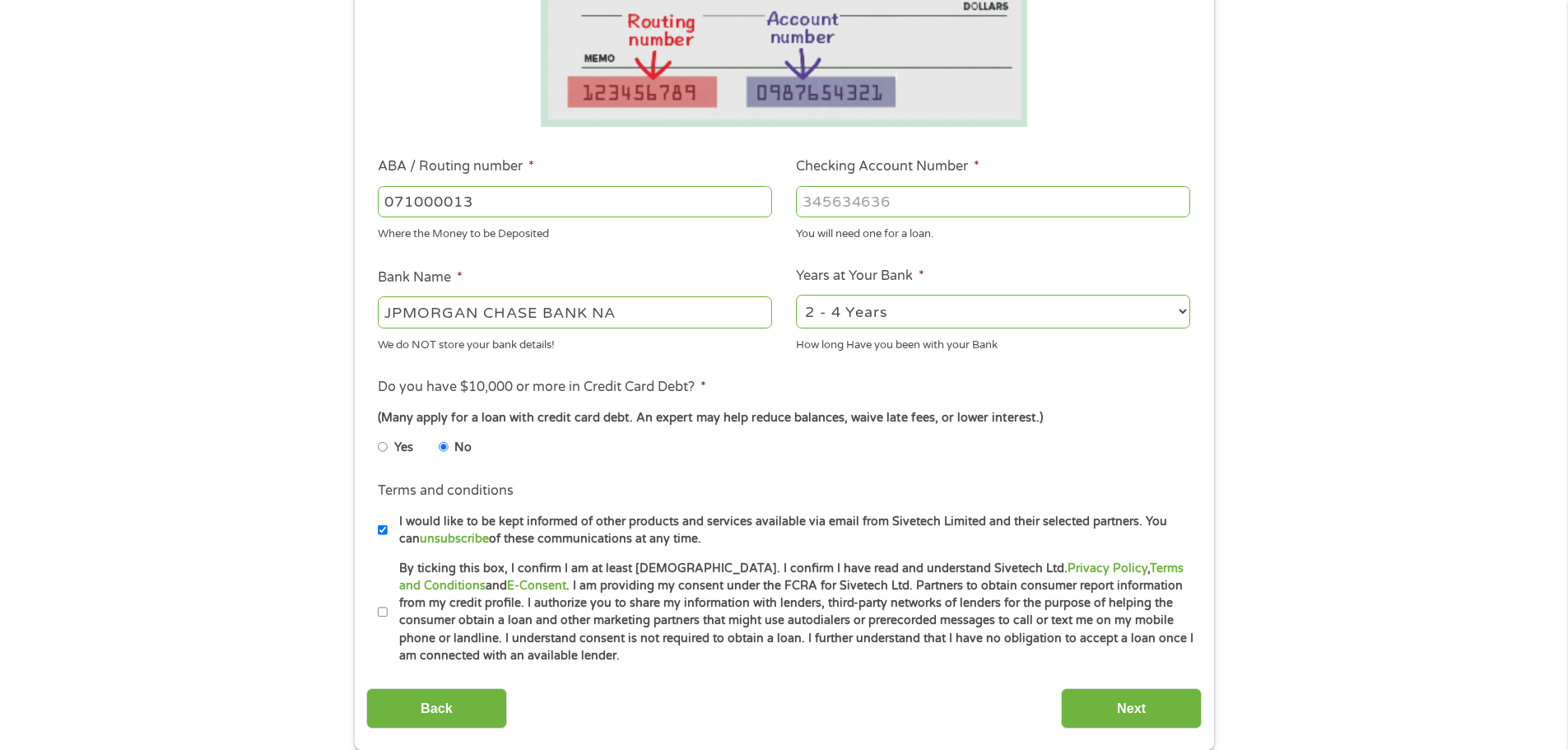
click at [866, 208] on input "Checking Account Number *" at bounding box center [994, 201] width 394 height 32
type input "369539710"
click at [1305, 252] on div "1 Start 2 Your Home 3 About You 4 Employment 5 Banking 6 This field is hidden w…" at bounding box center [784, 228] width 1568 height 1044
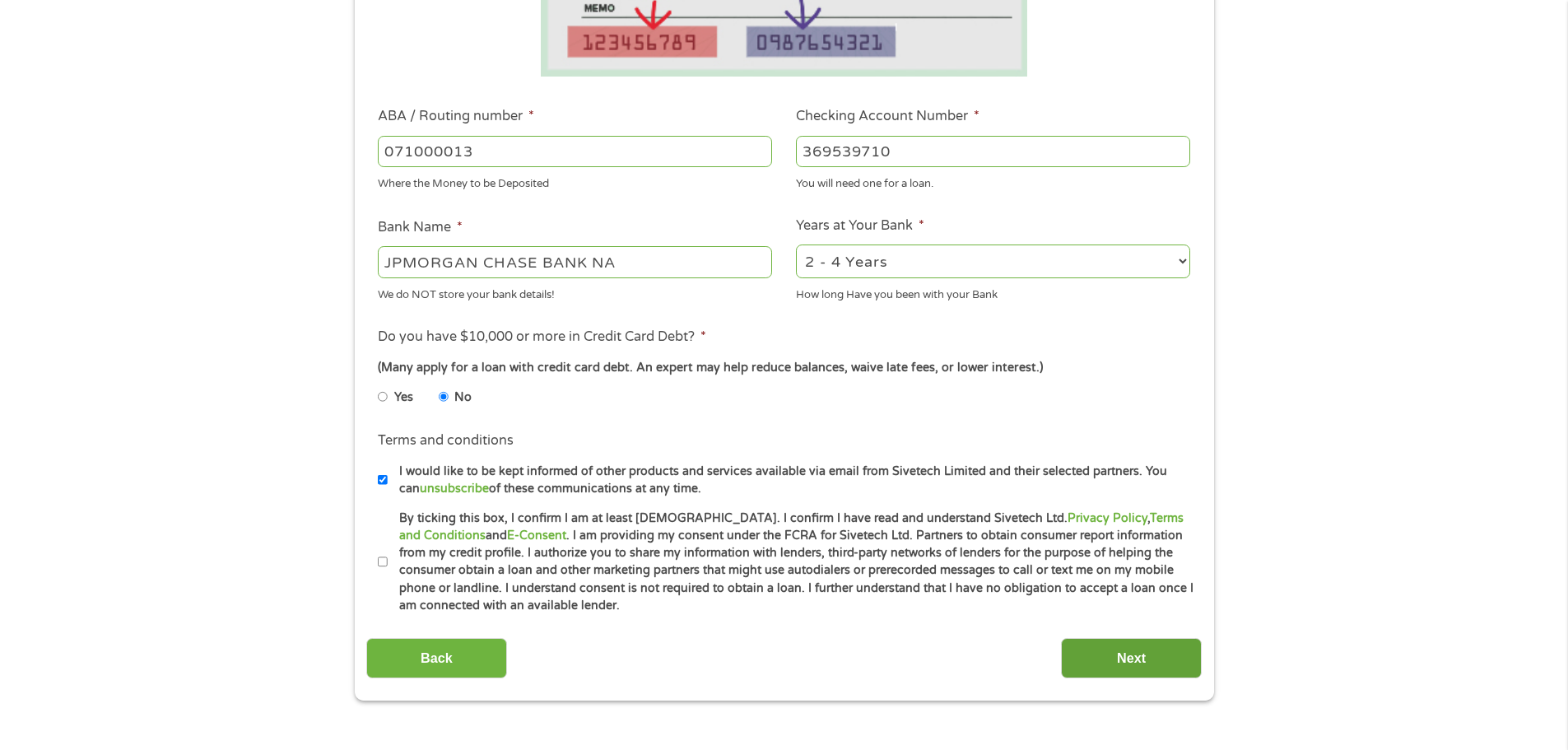
click at [1115, 647] on input "Next" at bounding box center [1131, 657] width 141 height 40
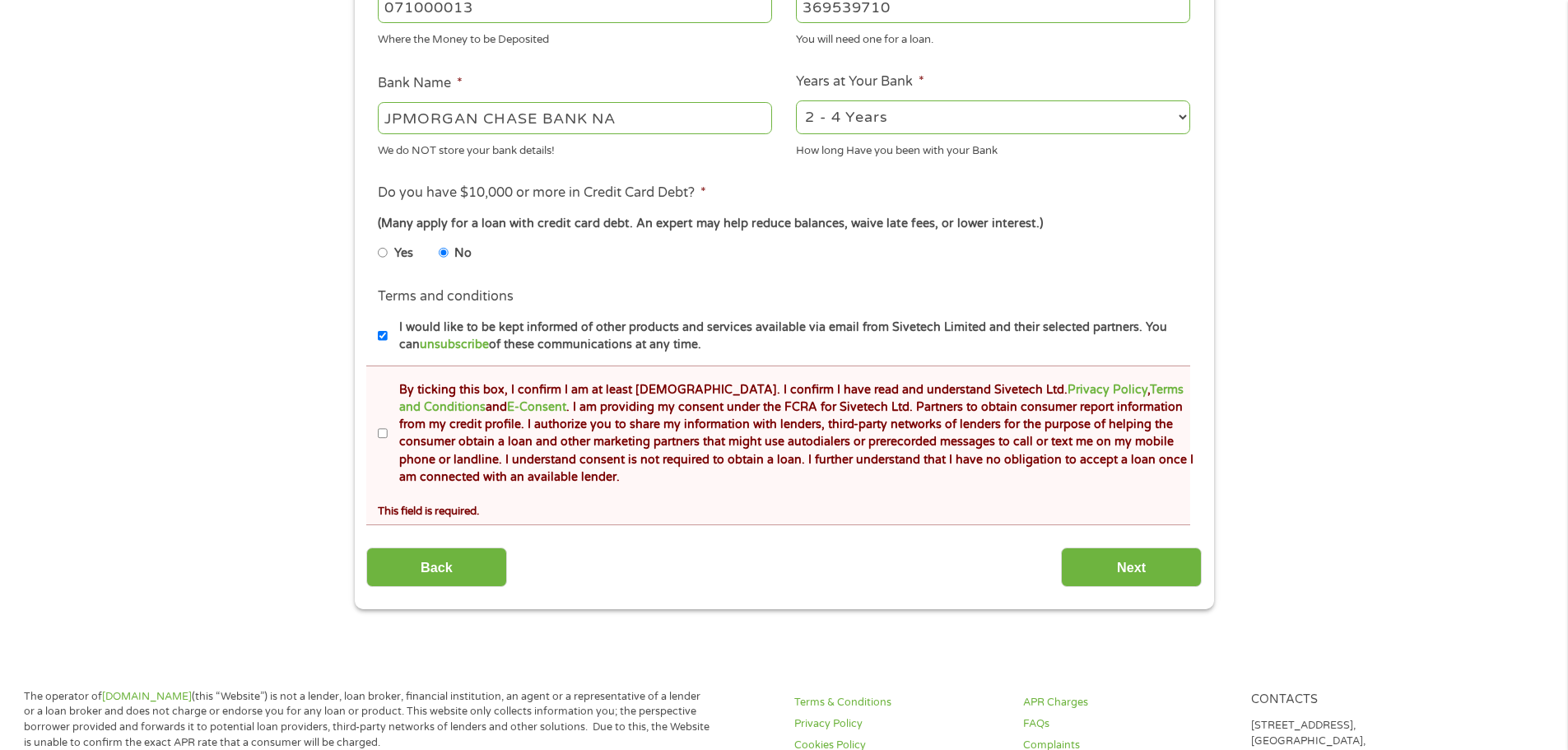
scroll to position [629, 0]
click at [381, 439] on input "By ticking this box, I confirm I am at least [DEMOGRAPHIC_DATA]. I confirm I ha…" at bounding box center [383, 433] width 10 height 26
checkbox input "true"
click at [1070, 582] on input "Next" at bounding box center [1131, 566] width 141 height 40
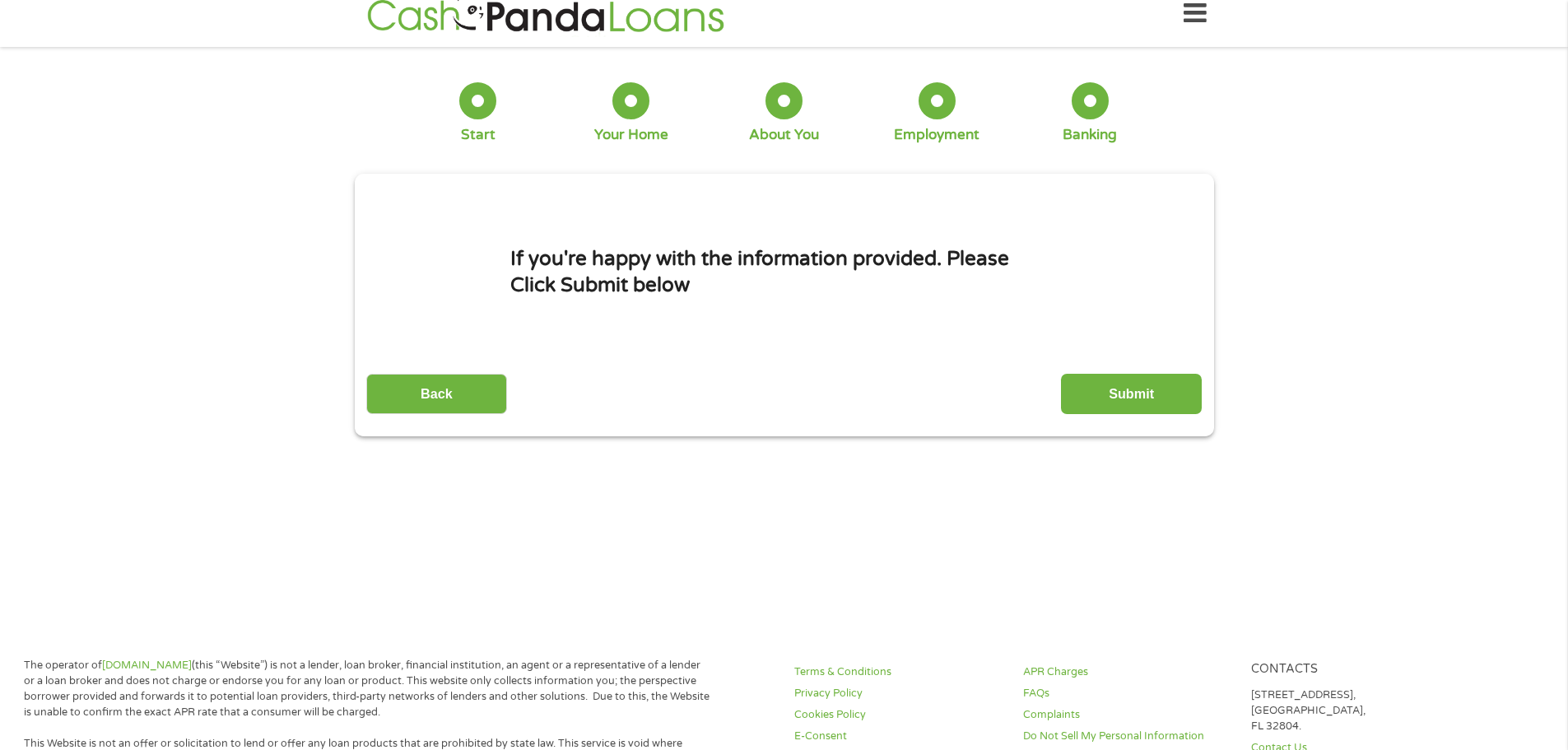
scroll to position [0, 0]
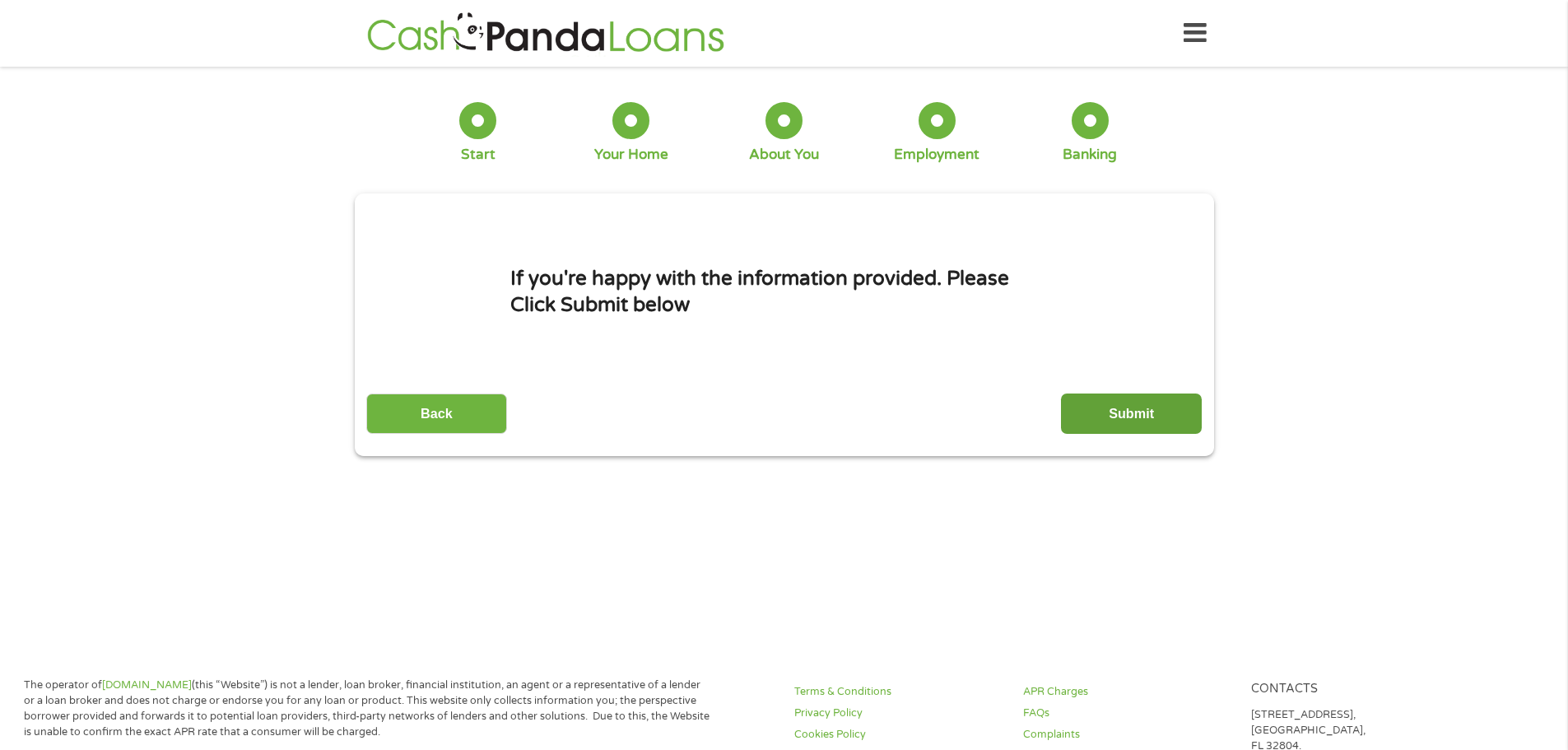
click at [1098, 417] on input "Submit" at bounding box center [1131, 413] width 141 height 40
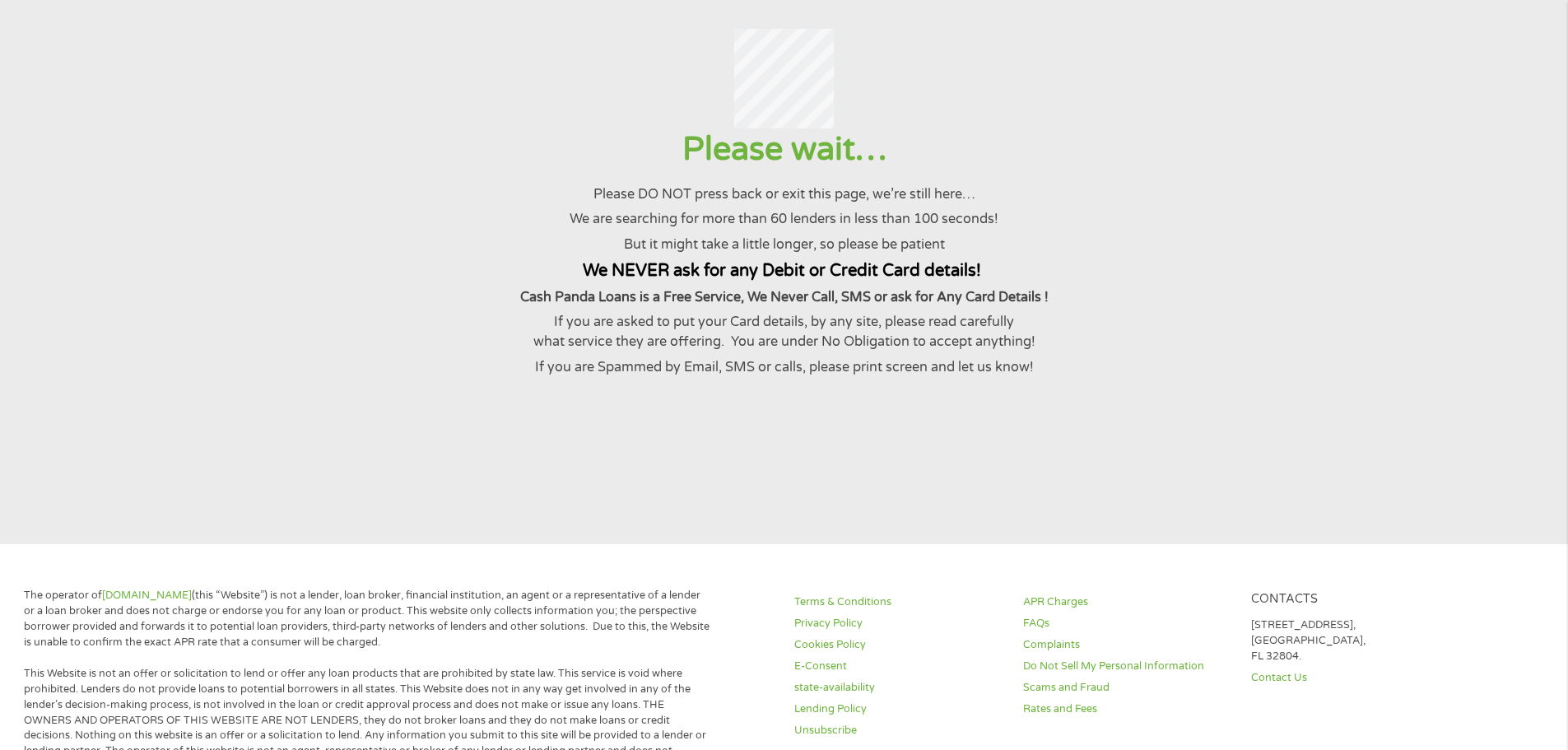
scroll to position [90, 0]
